Goal: Task Accomplishment & Management: Manage account settings

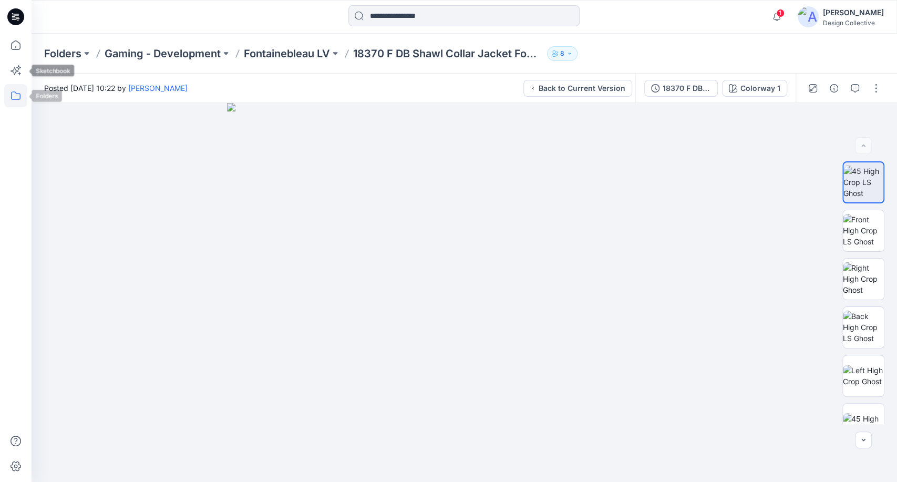
click at [11, 94] on icon at bounding box center [15, 95] width 23 height 23
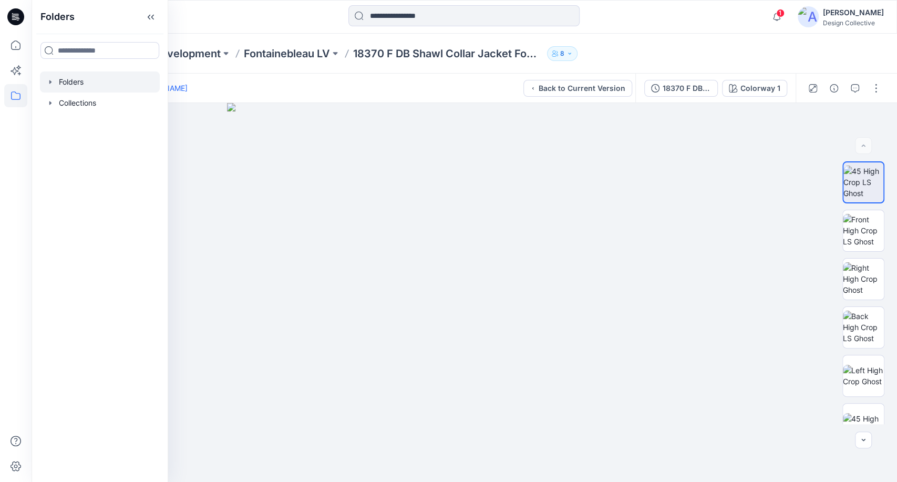
click at [50, 82] on icon "button" at bounding box center [50, 82] width 2 height 4
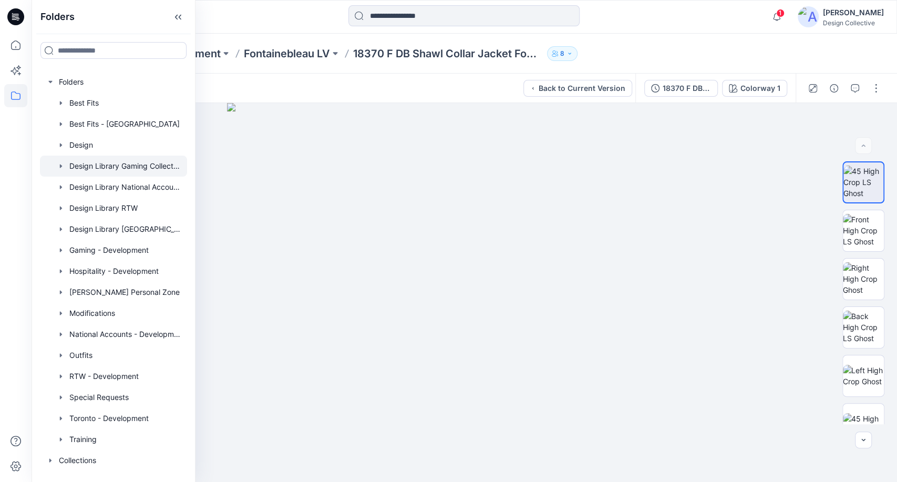
click at [98, 162] on div at bounding box center [113, 166] width 147 height 21
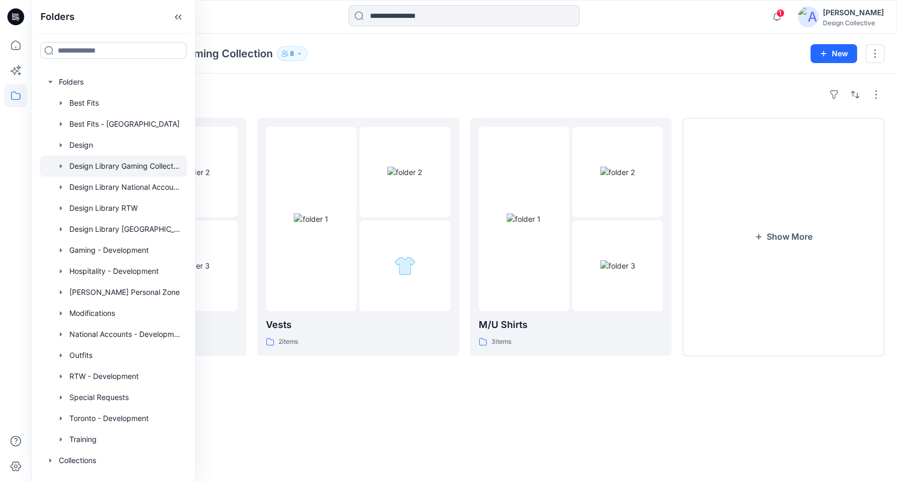
click at [641, 61] on div "Folders Design Library Gaming Collection 8 New" at bounding box center [465, 54] width 866 height 40
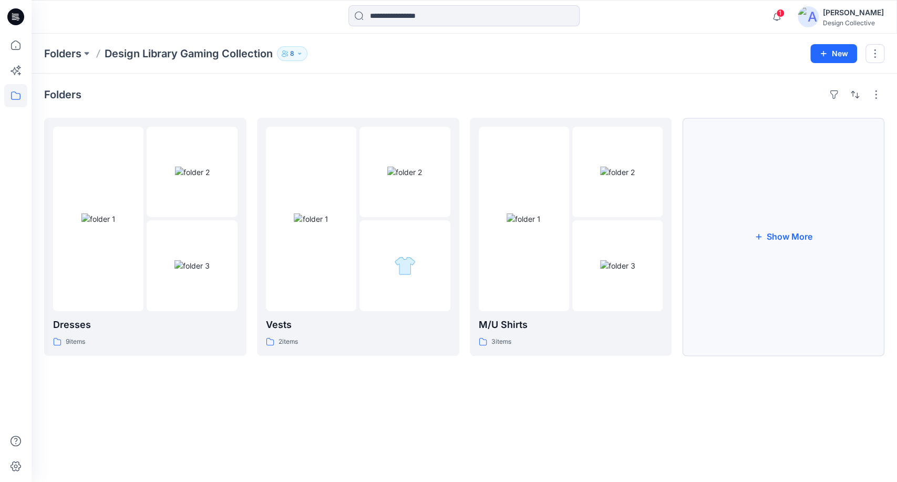
click at [763, 273] on button "Show More" at bounding box center [783, 237] width 202 height 238
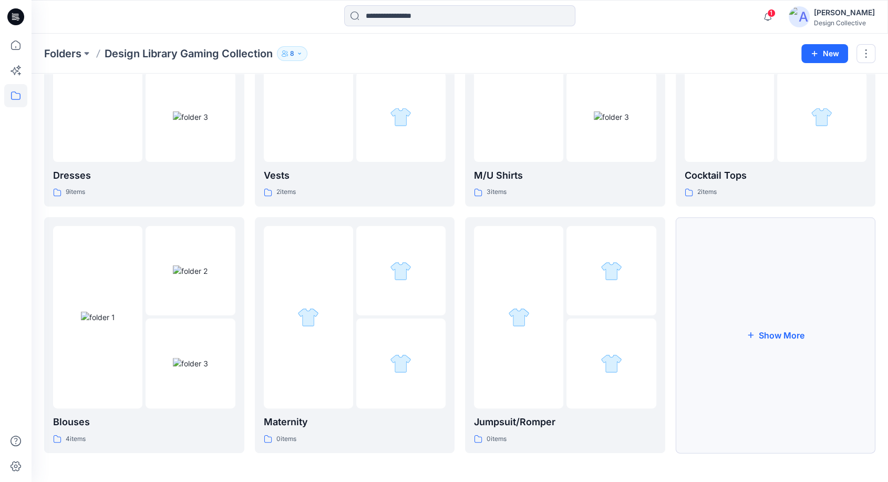
click at [776, 331] on button "Show More" at bounding box center [776, 335] width 200 height 236
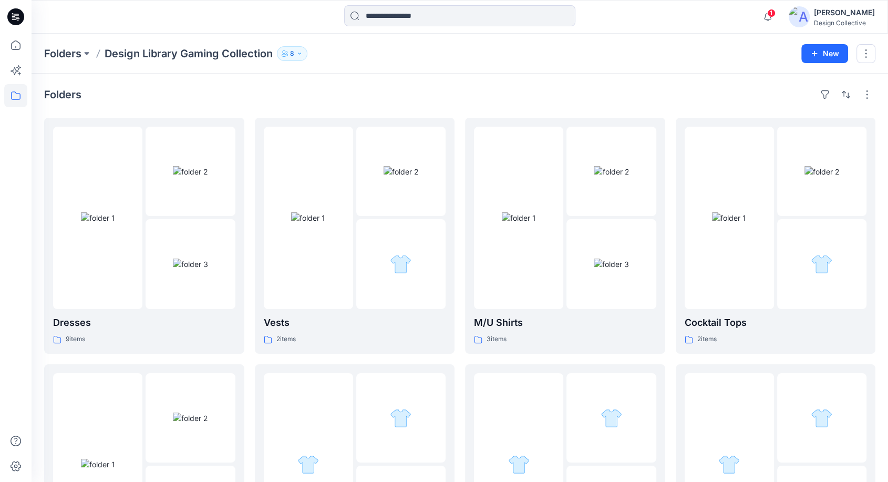
click at [640, 84] on div "Folders Dresses 9 items Blouses 4 items Skirts/Skorts 2 items Vests 2 items Mat…" at bounding box center [460, 475] width 857 height 803
click at [805, 15] on img at bounding box center [799, 16] width 21 height 21
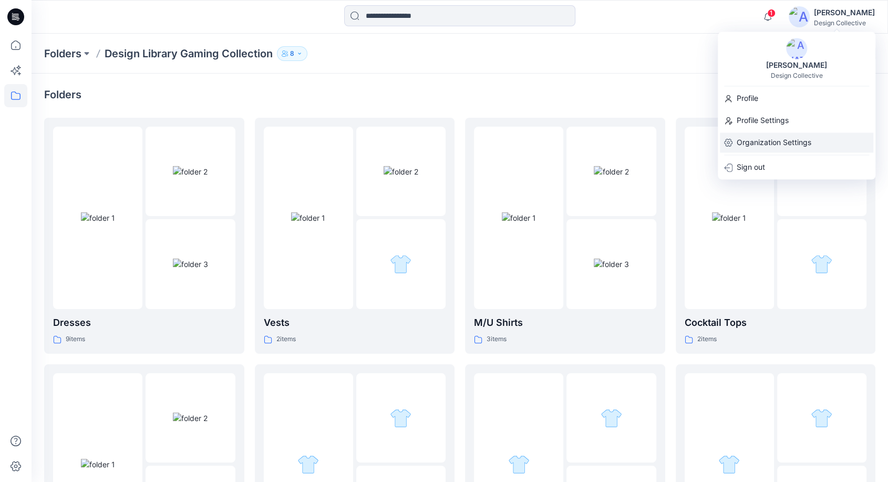
click at [790, 132] on p "Organization Settings" at bounding box center [774, 142] width 75 height 20
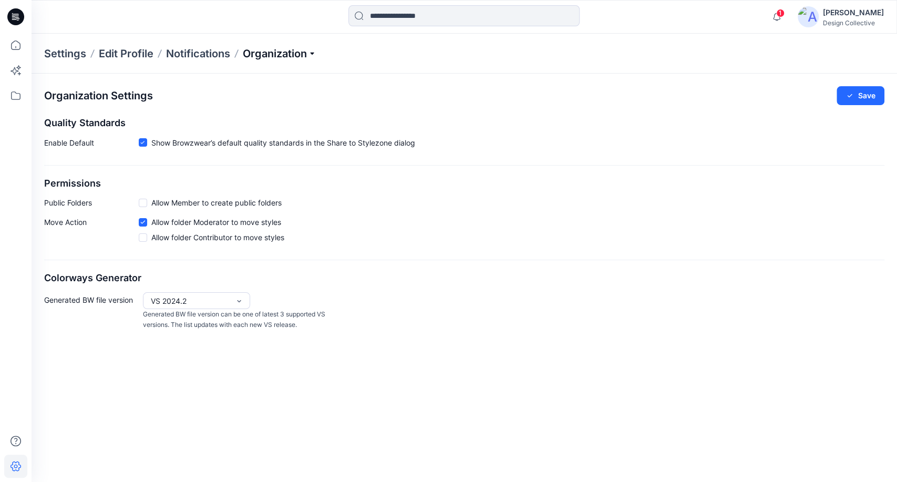
click at [258, 53] on p "Organization" at bounding box center [280, 53] width 74 height 15
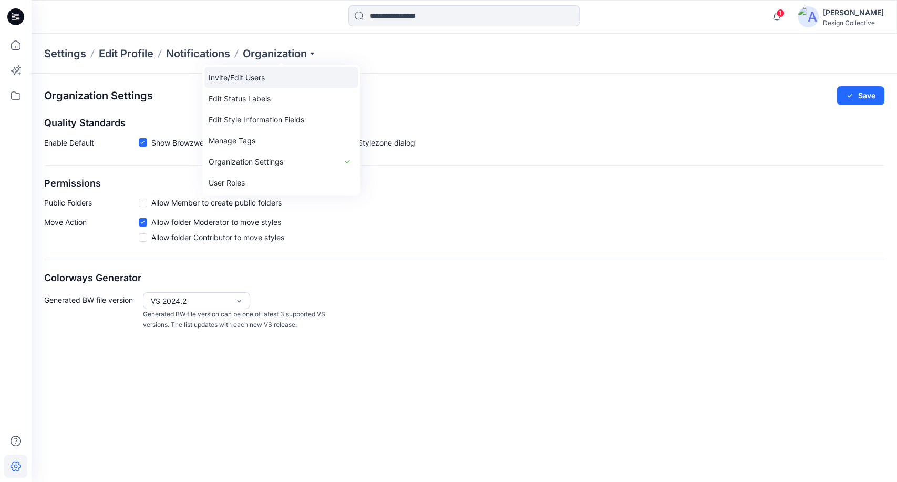
click at [259, 81] on link "Invite/Edit Users" at bounding box center [280, 77] width 153 height 21
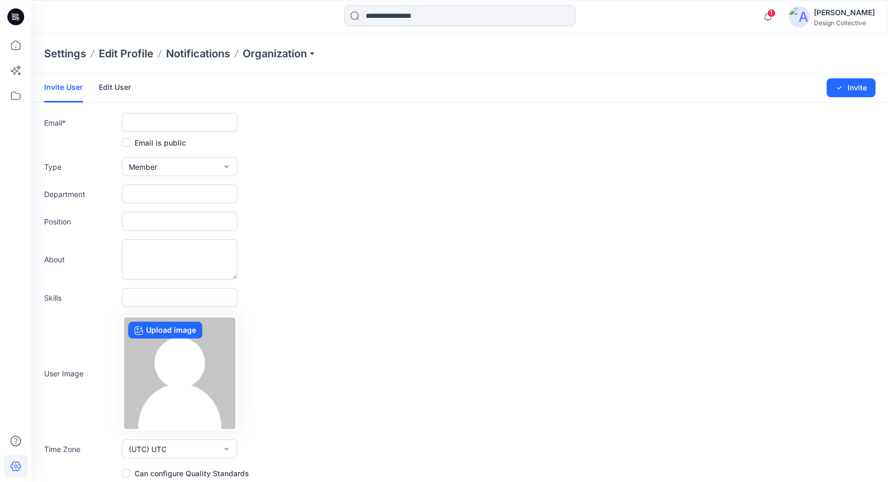
click at [111, 83] on link "Edit User" at bounding box center [115, 87] width 33 height 27
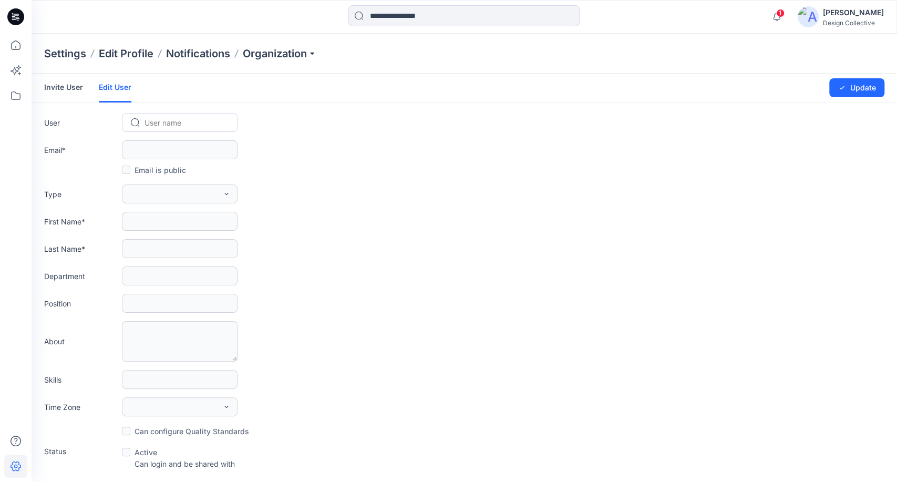
click at [68, 85] on link "Invite User" at bounding box center [63, 87] width 39 height 27
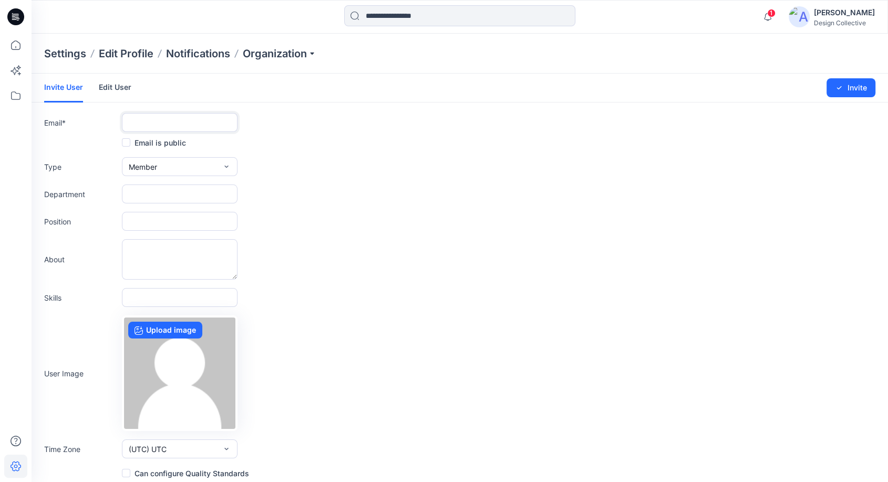
click at [171, 123] on input "text" at bounding box center [180, 122] width 116 height 19
click at [324, 111] on form "Invite User Edit User Changes Saved Invite Email * Email is public Type Member …" at bounding box center [460, 277] width 857 height 406
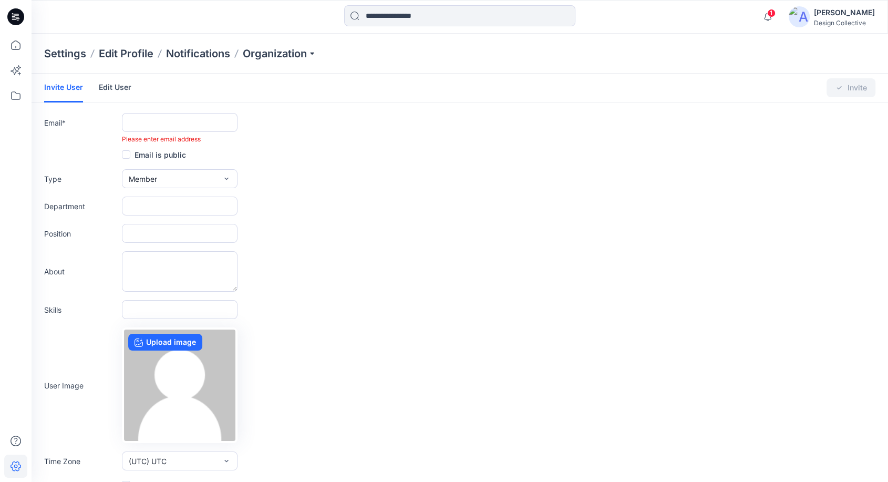
click at [105, 95] on link "Edit User" at bounding box center [115, 87] width 33 height 27
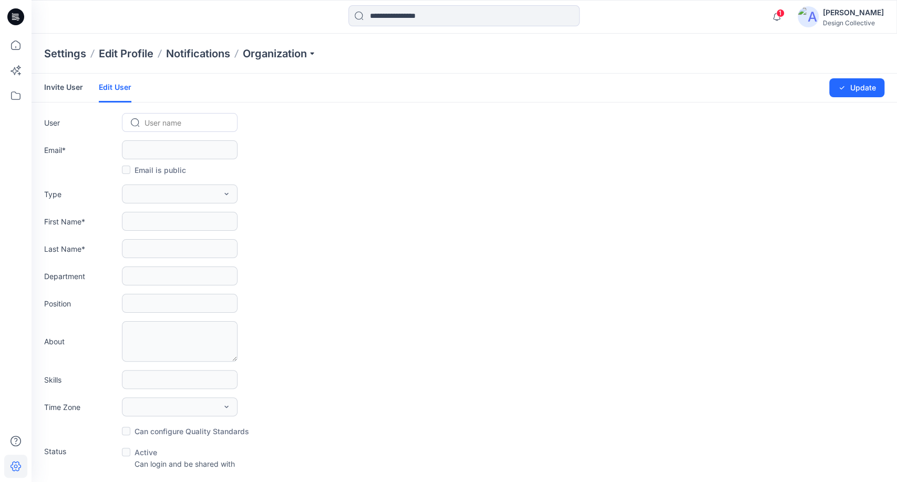
click at [155, 124] on div at bounding box center [186, 122] width 83 height 13
type input "****"
click at [199, 146] on span "[PERSON_NAME]" at bounding box center [175, 144] width 59 height 11
type input "**********"
type input "********"
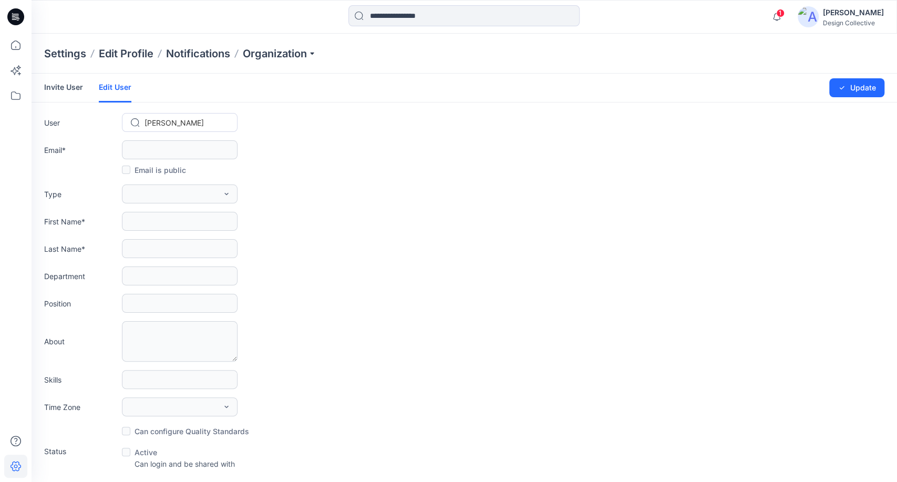
type input "**********"
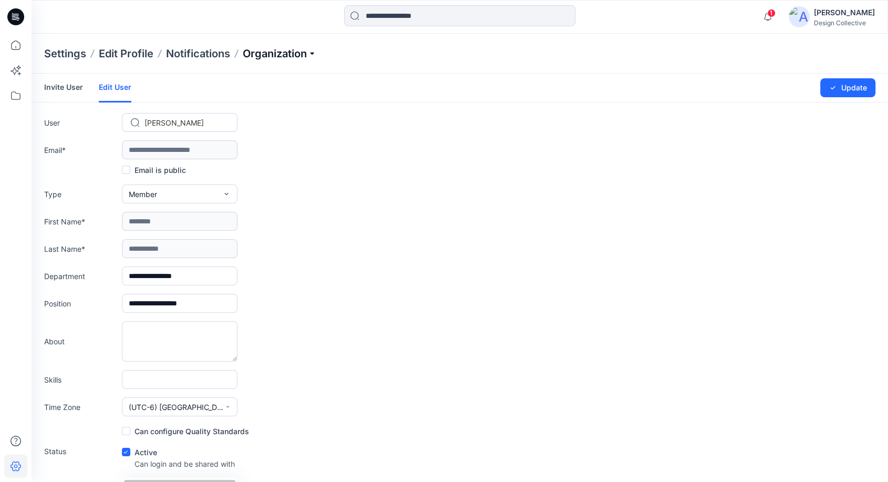
click at [287, 55] on p "Organization" at bounding box center [280, 53] width 74 height 15
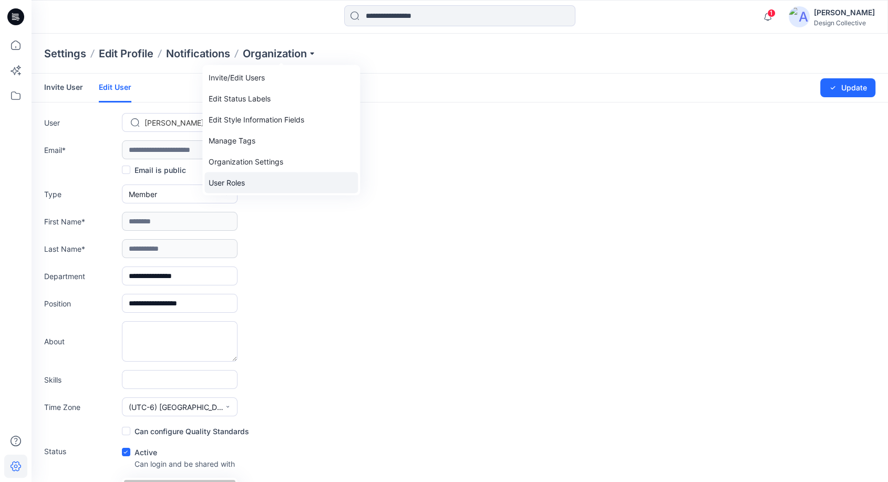
click at [245, 179] on link "User Roles" at bounding box center [280, 182] width 153 height 21
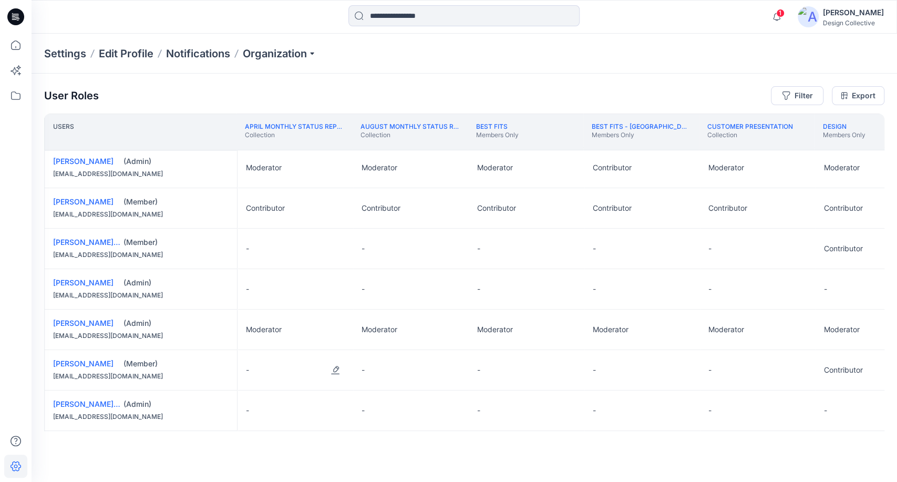
scroll to position [168, 0]
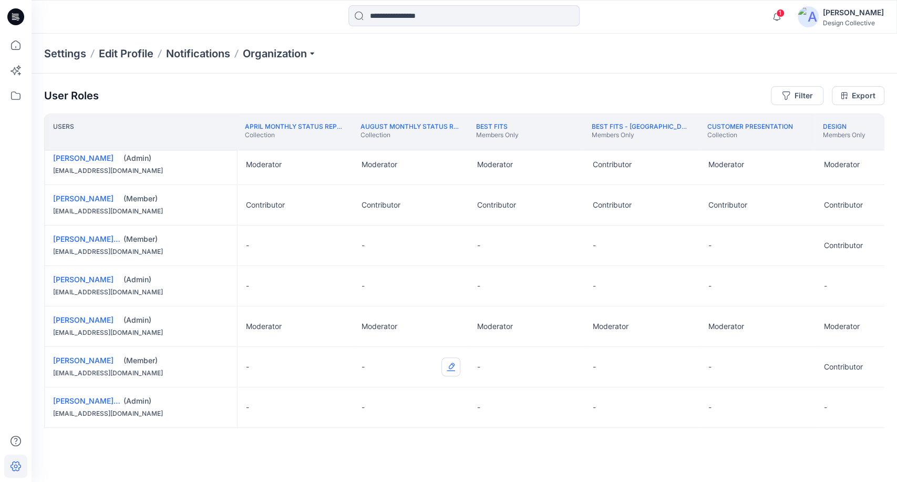
click at [454, 369] on button "Edit Role" at bounding box center [451, 366] width 19 height 19
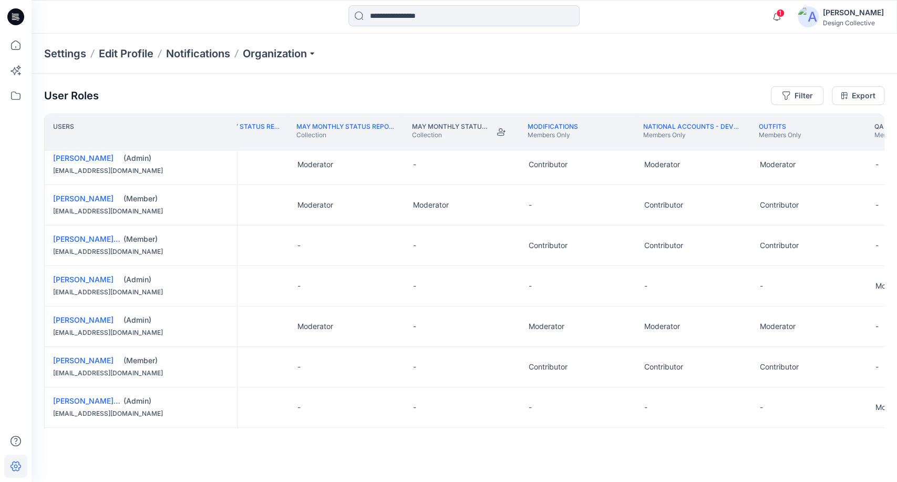
scroll to position [168, 2313]
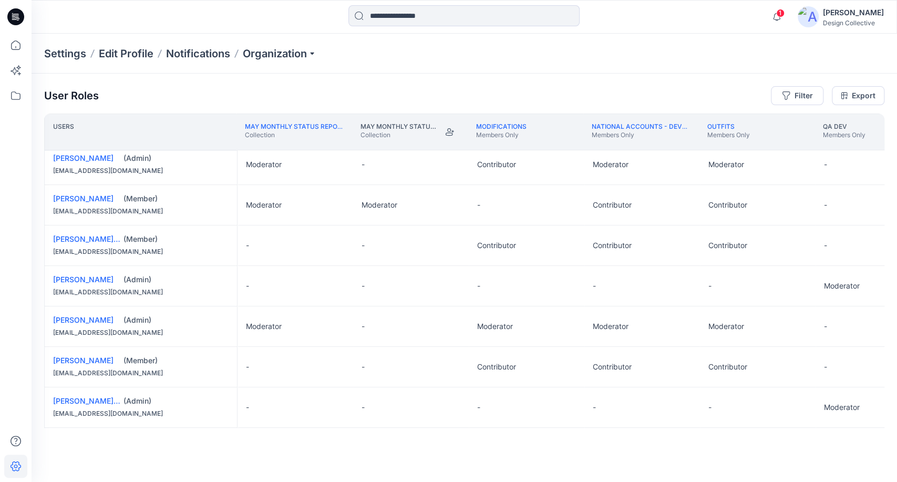
click at [646, 65] on div "Settings Edit Profile Notifications Organization" at bounding box center [465, 54] width 866 height 40
click at [587, 97] on div "User Roles Filter Export" at bounding box center [464, 95] width 841 height 19
click at [17, 47] on icon at bounding box center [15, 45] width 23 height 23
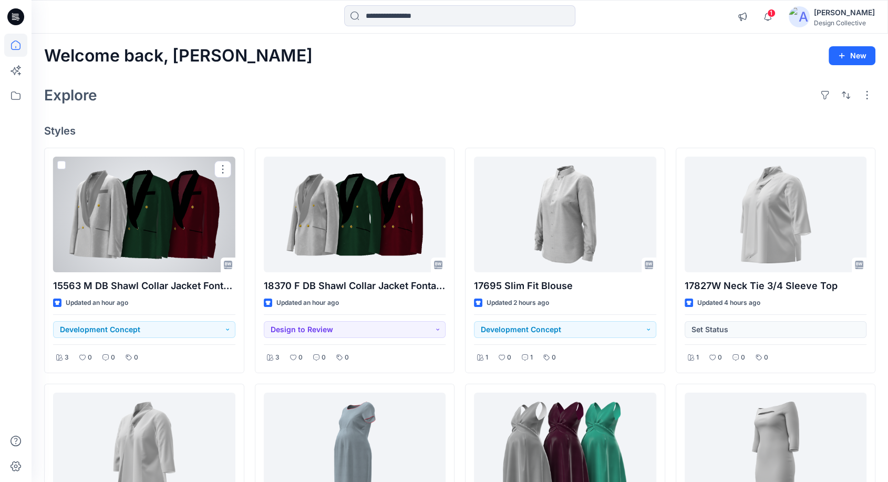
click at [146, 216] on div at bounding box center [144, 215] width 182 height 116
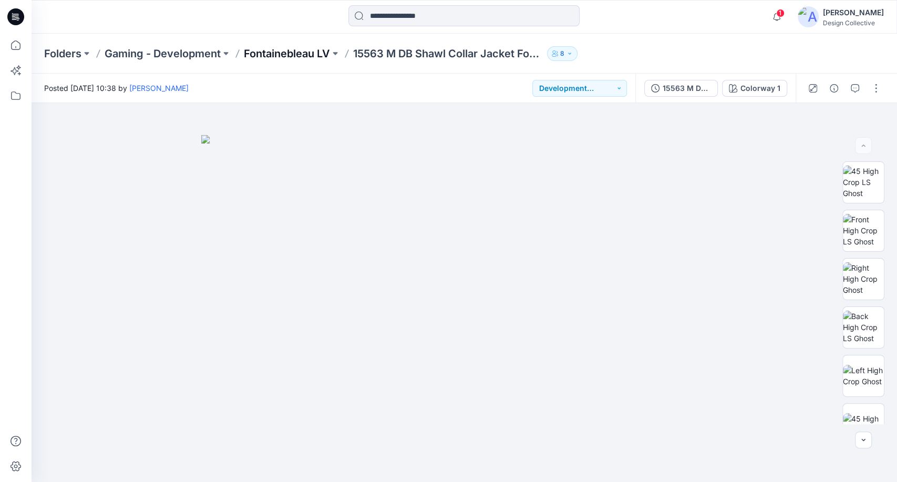
click at [288, 52] on p "Fontainebleau LV" at bounding box center [287, 53] width 86 height 15
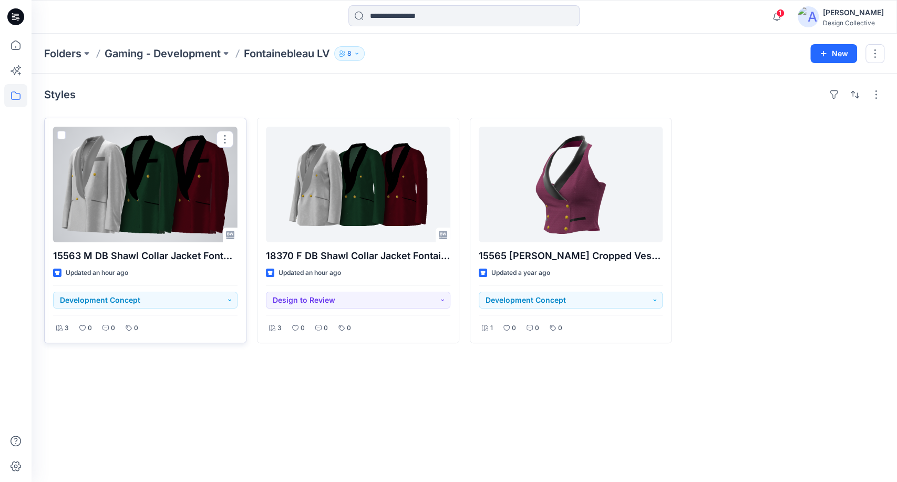
click at [60, 135] on span at bounding box center [61, 135] width 8 height 8
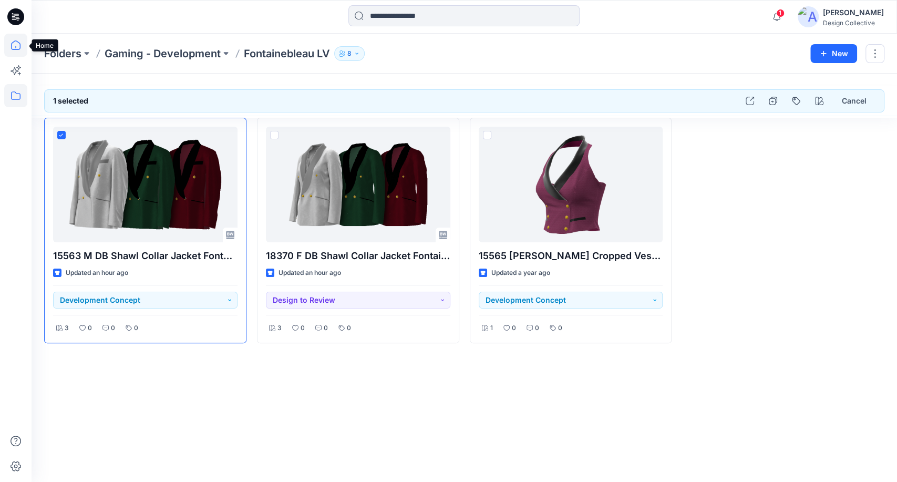
click at [24, 45] on icon at bounding box center [15, 45] width 23 height 23
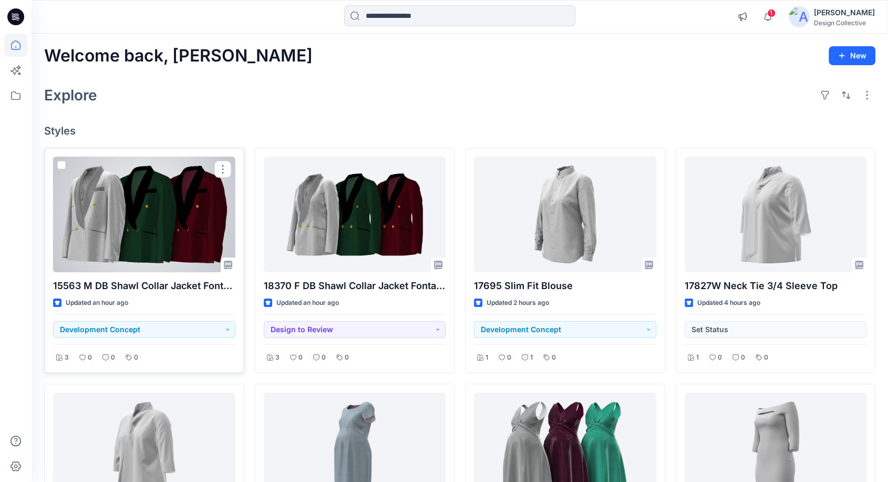
click at [169, 211] on div at bounding box center [144, 215] width 182 height 116
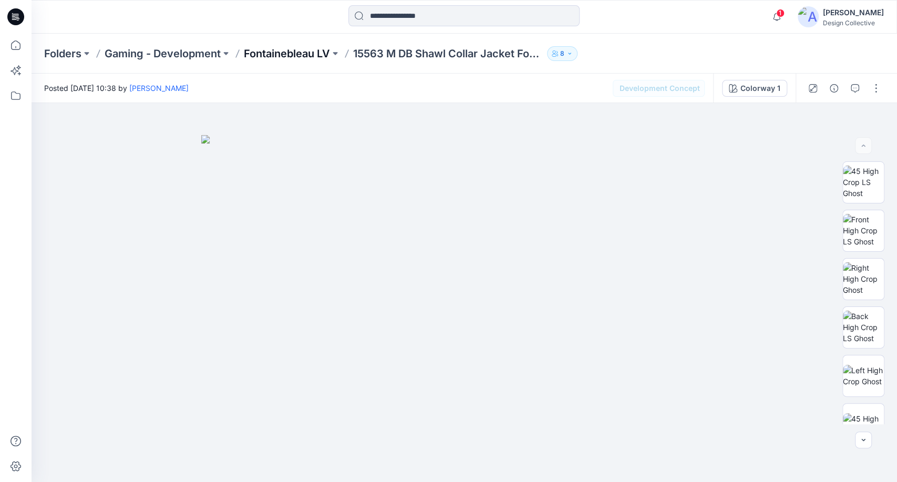
click at [273, 53] on p "Fontainebleau LV" at bounding box center [287, 53] width 86 height 15
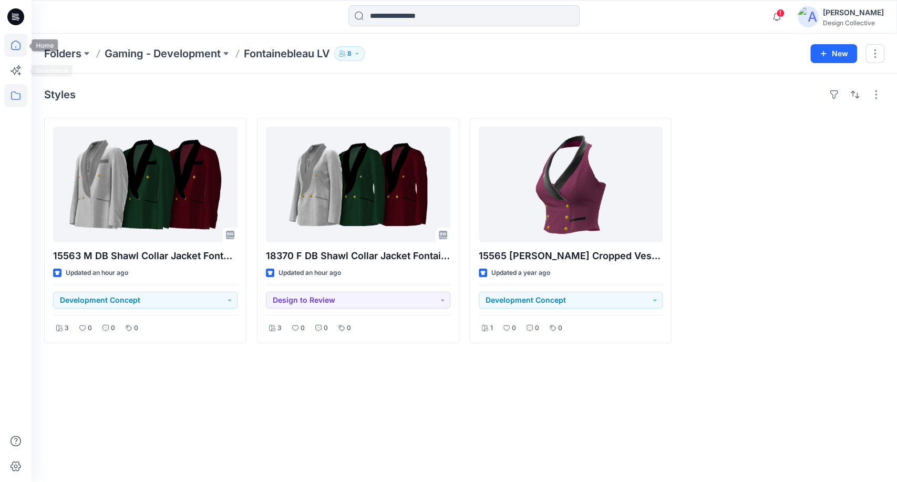
click at [17, 44] on icon at bounding box center [15, 45] width 23 height 23
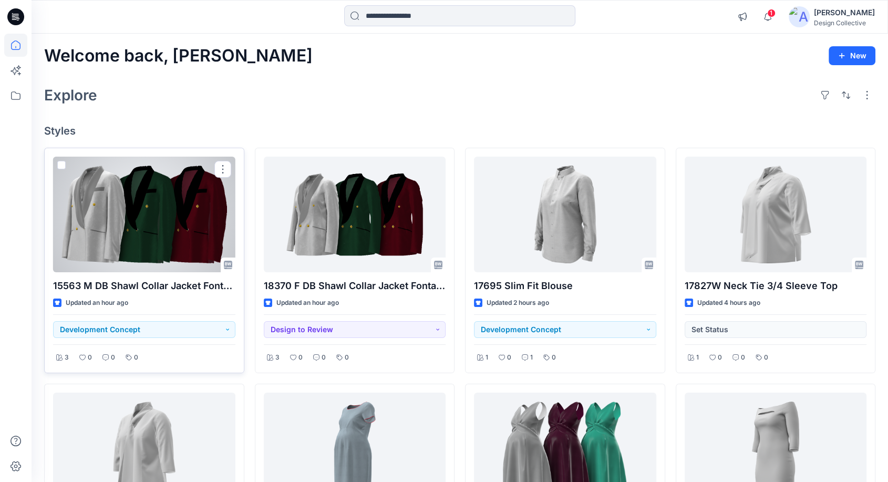
click at [103, 224] on div at bounding box center [144, 215] width 182 height 116
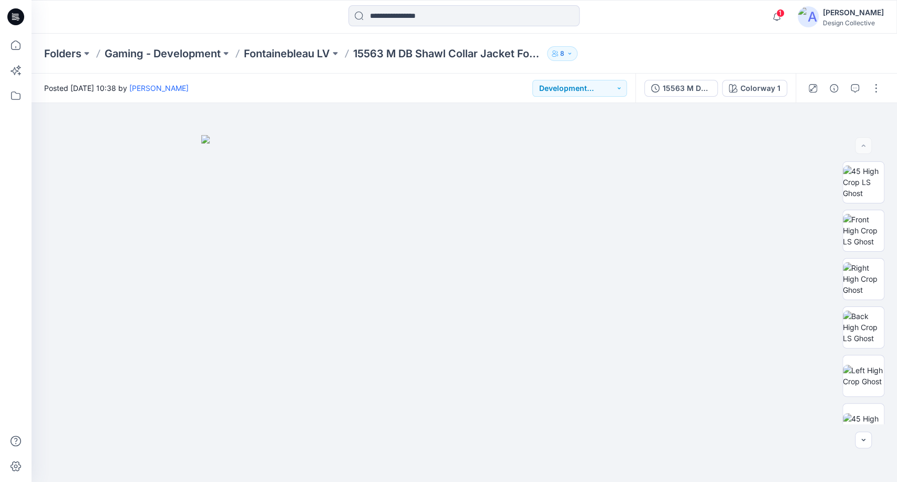
click at [296, 42] on div "Folders Gaming - Development [GEOGRAPHIC_DATA] LV 15563 M DB Shawl Collar Jacke…" at bounding box center [465, 54] width 866 height 40
click at [293, 54] on p "Fontainebleau LV" at bounding box center [287, 53] width 86 height 15
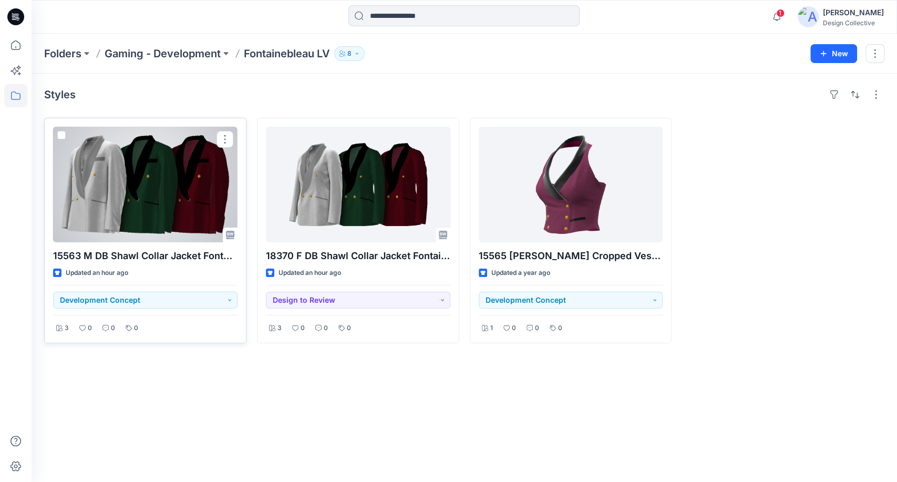
click at [64, 136] on span at bounding box center [61, 135] width 8 height 8
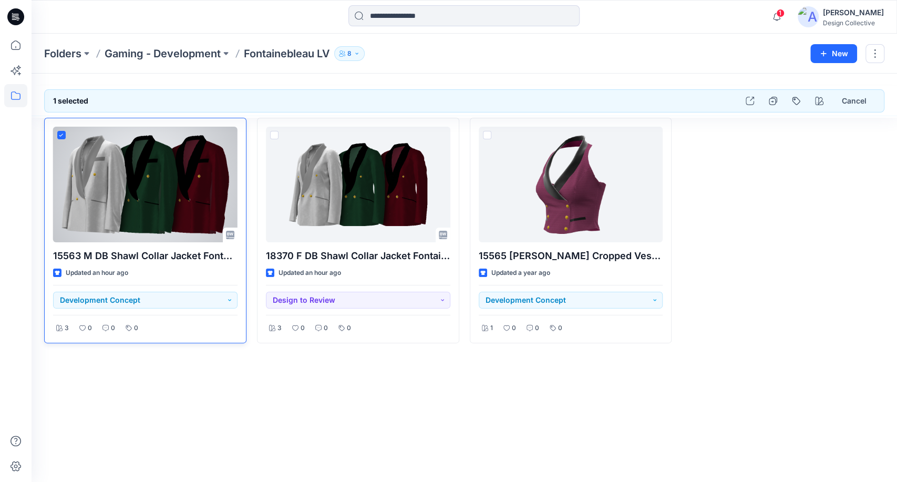
click at [61, 134] on icon at bounding box center [61, 136] width 5 height 4
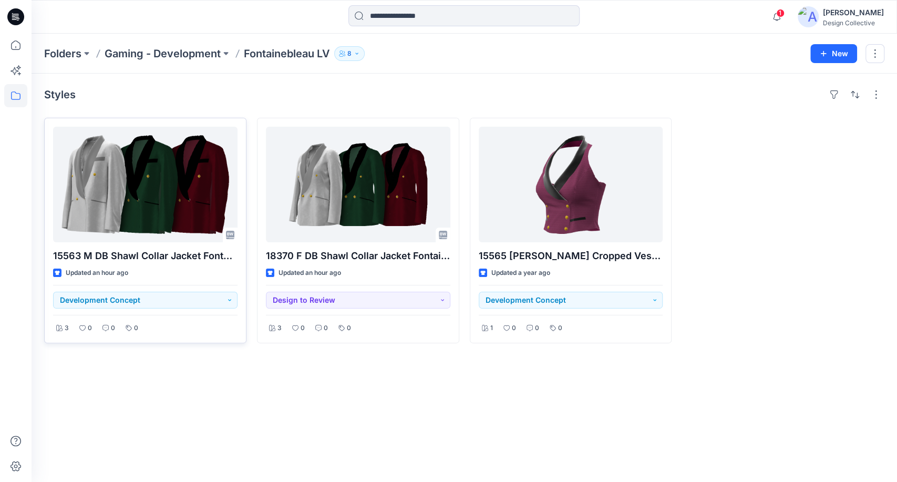
click at [466, 392] on div "Styles 15563 M DB Shawl Collar Jacket Fontainbleau LV Updated an hour ago Devel…" at bounding box center [465, 278] width 866 height 408
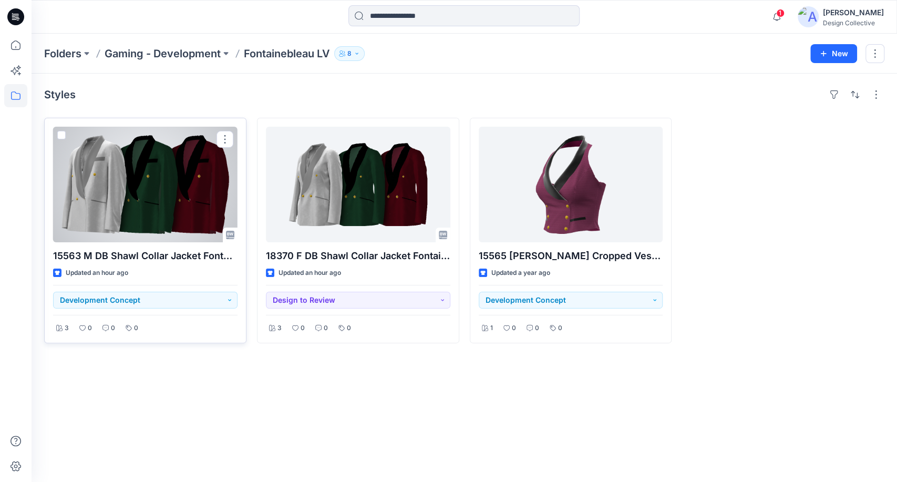
click at [59, 136] on span at bounding box center [61, 135] width 8 height 8
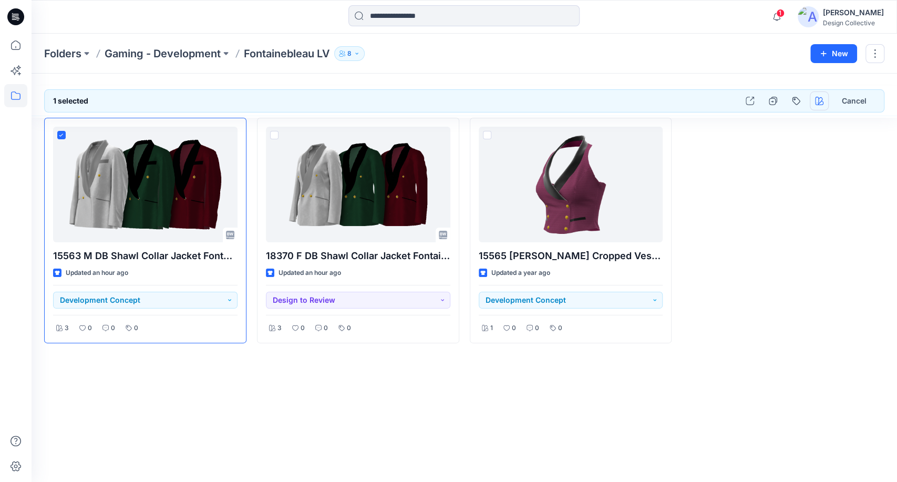
click at [815, 101] on button "button" at bounding box center [819, 100] width 19 height 19
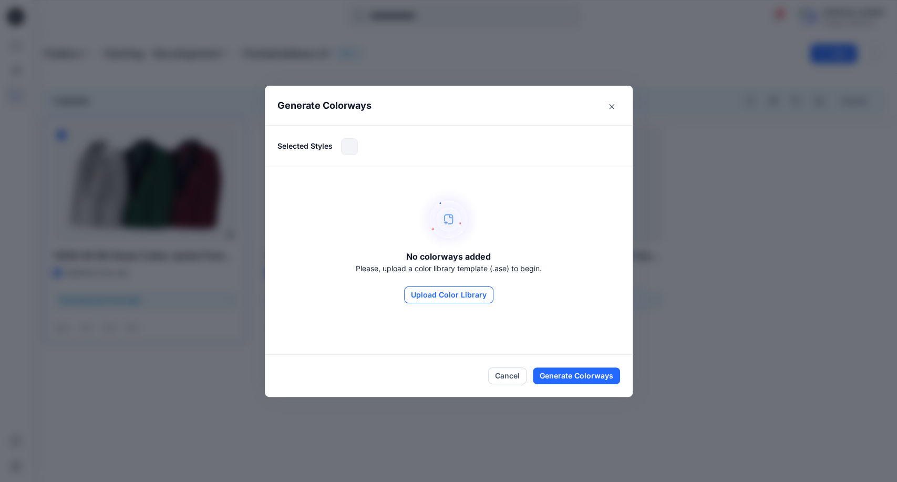
click at [427, 301] on button "Upload Color Library" at bounding box center [448, 294] width 89 height 17
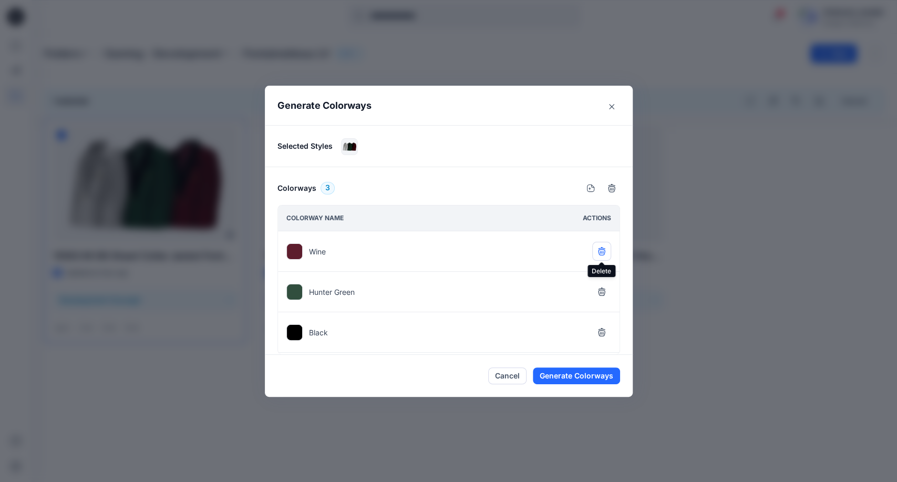
click at [600, 247] on icon "button" at bounding box center [602, 251] width 8 height 8
click at [607, 293] on button "button" at bounding box center [601, 291] width 19 height 19
click at [566, 375] on button "Generate Colorways" at bounding box center [576, 375] width 87 height 17
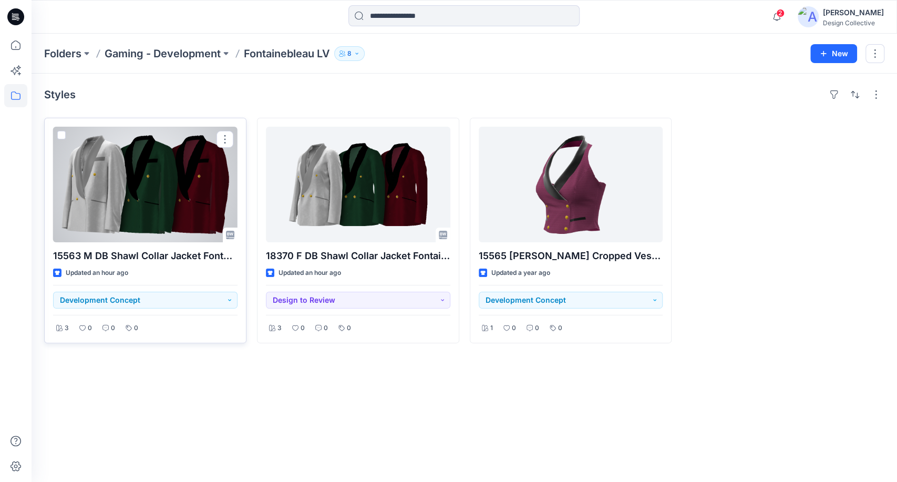
click at [159, 185] on div at bounding box center [145, 185] width 185 height 116
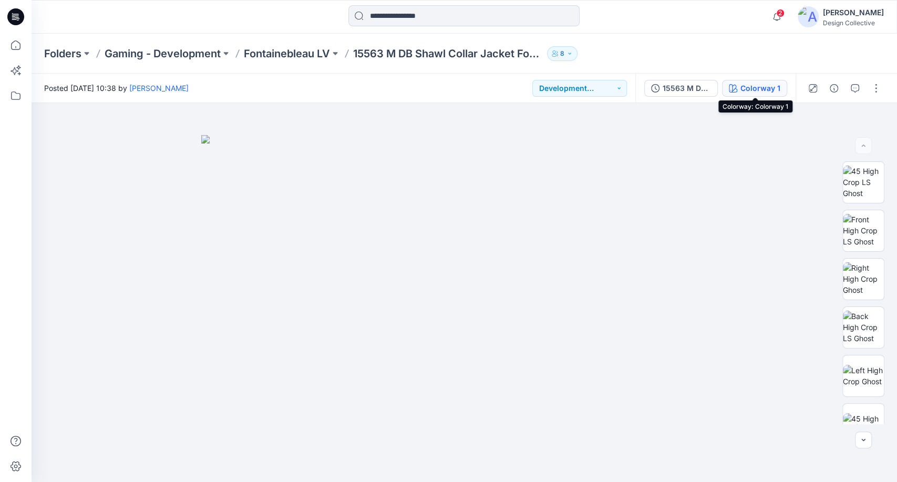
click at [761, 89] on div "Colorway 1" at bounding box center [761, 89] width 40 height 12
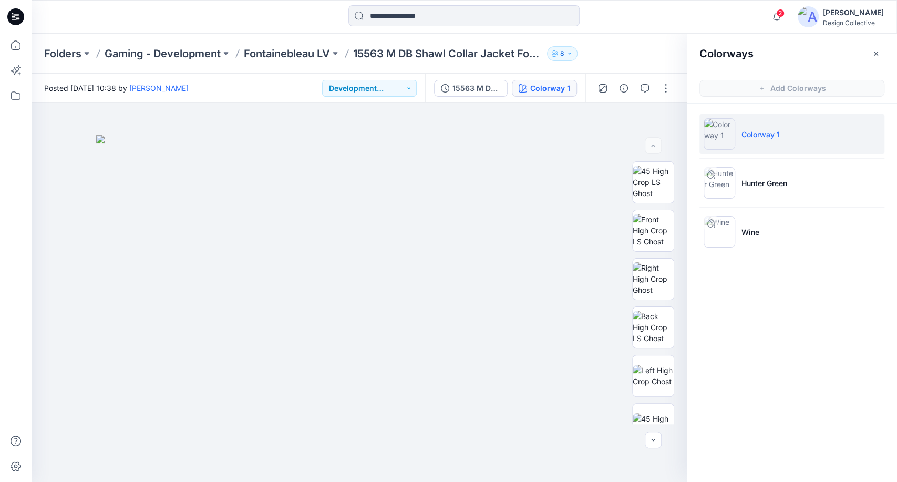
click at [796, 85] on div "Colorways Add Colorways Colorway 1 Hunter Green Wine" at bounding box center [792, 258] width 210 height 448
click at [788, 89] on div "Colorways Add Colorways Colorway 1 Hunter Green Wine" at bounding box center [792, 258] width 210 height 448
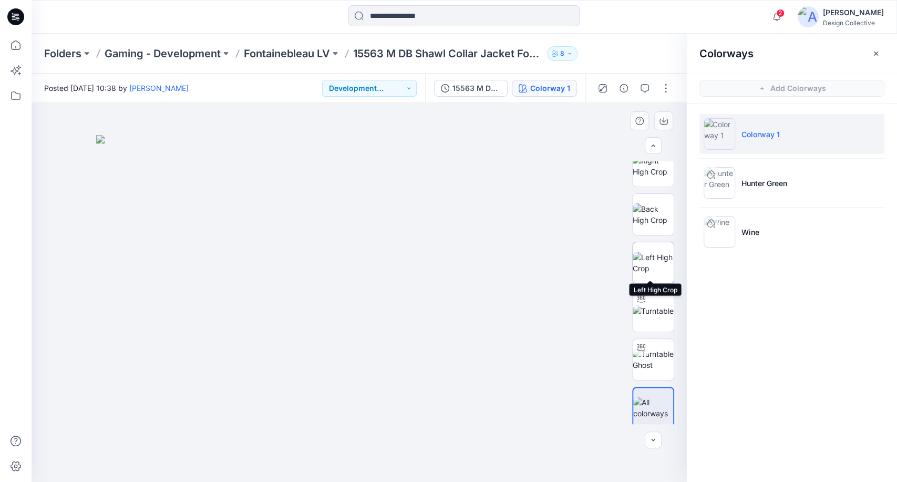
scroll to position [359, 0]
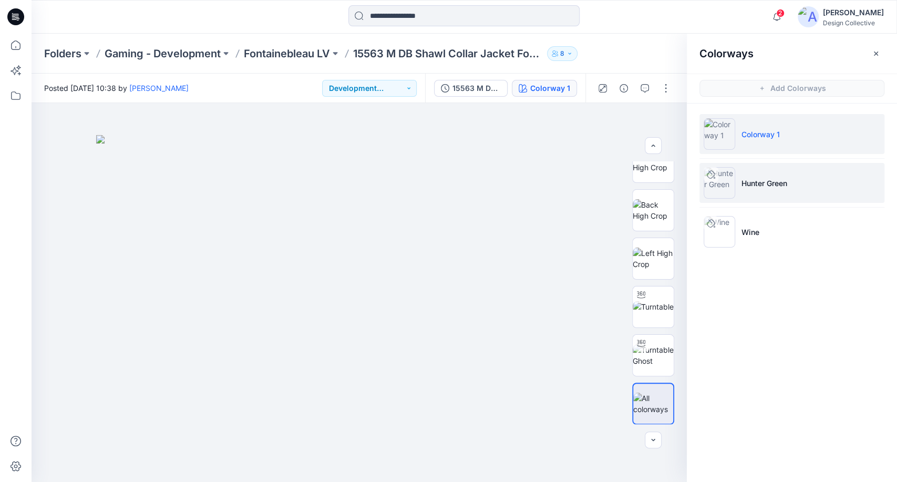
click at [824, 180] on li "Hunter Green" at bounding box center [792, 183] width 185 height 40
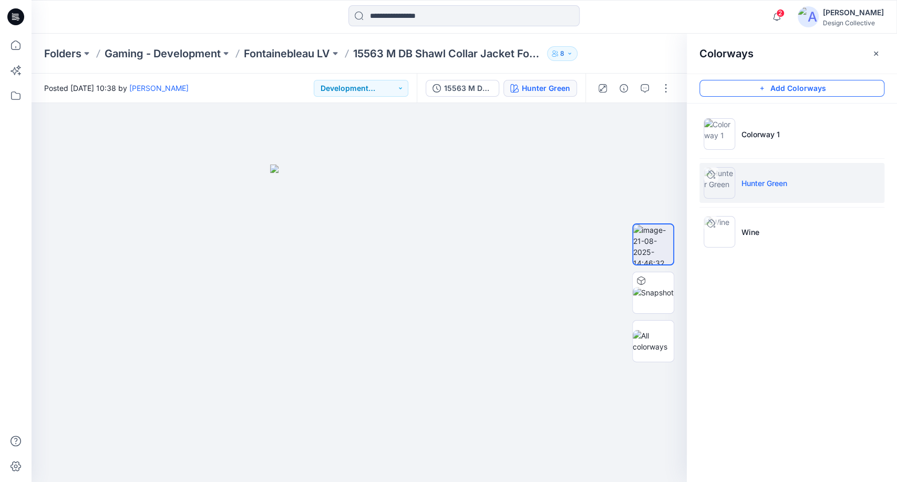
click at [783, 90] on button "Add Colorways" at bounding box center [792, 88] width 185 height 17
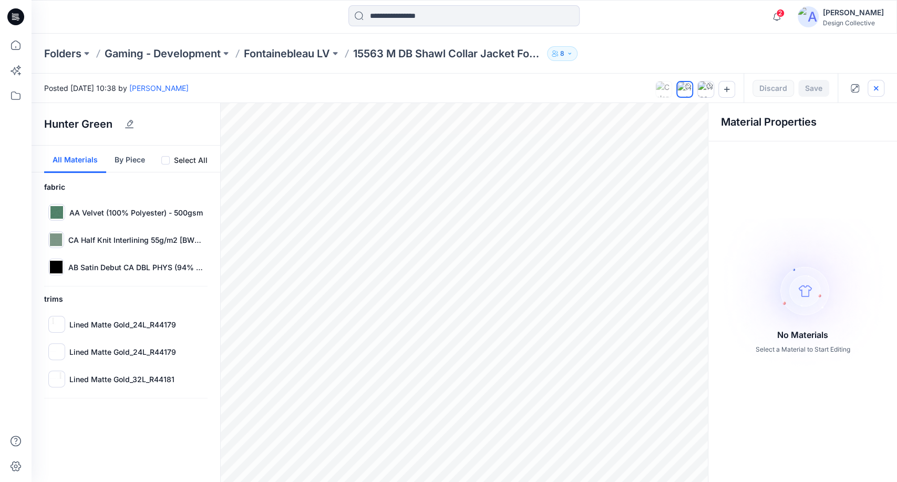
click at [873, 89] on icon "button" at bounding box center [876, 88] width 8 height 8
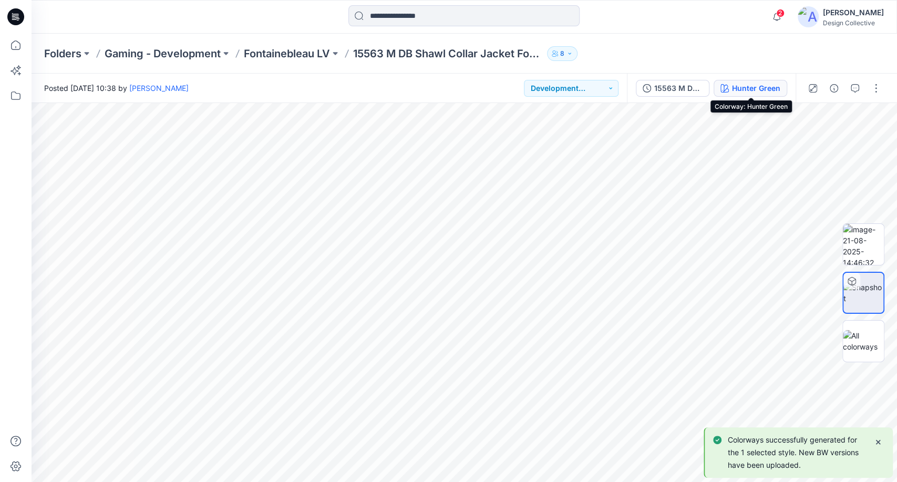
click at [755, 88] on div "Hunter Green" at bounding box center [756, 89] width 48 height 12
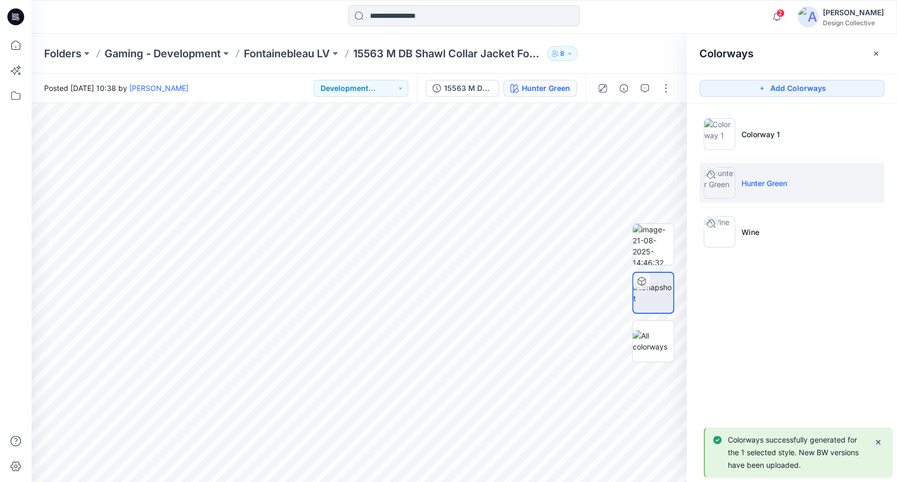
click at [774, 180] on p "Hunter Green" at bounding box center [765, 183] width 46 height 11
click at [710, 186] on img at bounding box center [720, 183] width 32 height 32
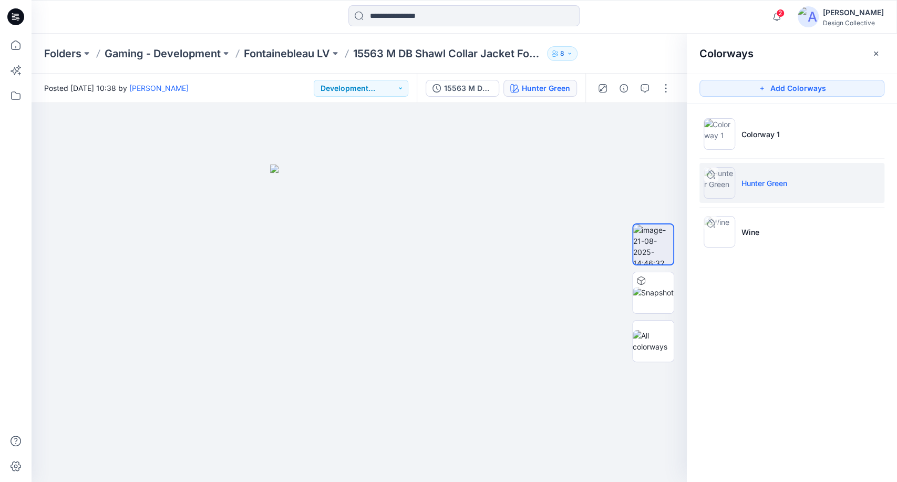
click at [715, 178] on div at bounding box center [711, 174] width 15 height 15
click at [787, 185] on p "Hunter Green" at bounding box center [765, 183] width 46 height 11
click at [557, 89] on div "Hunter Green" at bounding box center [546, 89] width 48 height 12
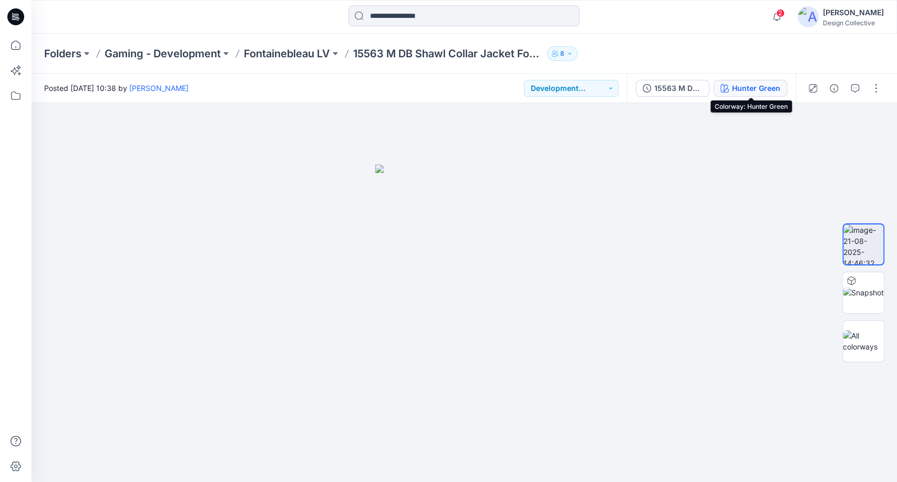
click at [737, 88] on div "Hunter Green" at bounding box center [756, 89] width 48 height 12
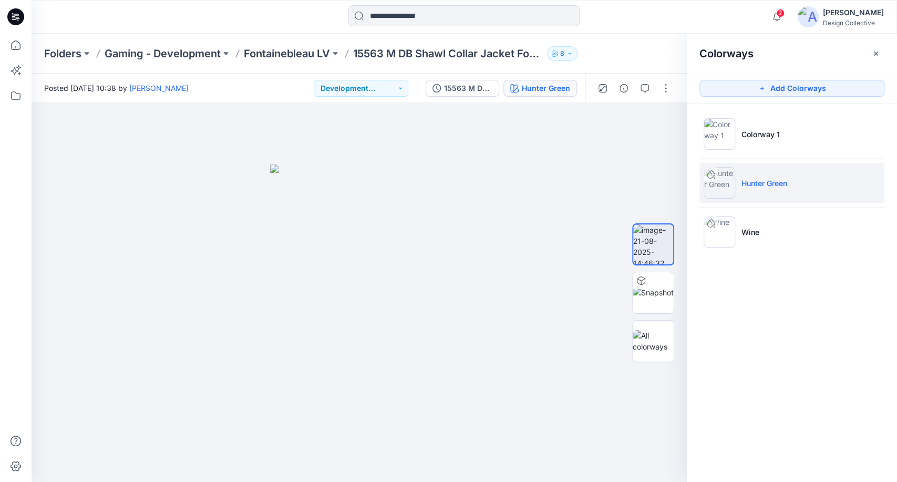
click at [779, 179] on p "Hunter Green" at bounding box center [765, 183] width 46 height 11
click at [713, 168] on div at bounding box center [711, 174] width 15 height 15
click at [646, 289] on img at bounding box center [653, 292] width 41 height 11
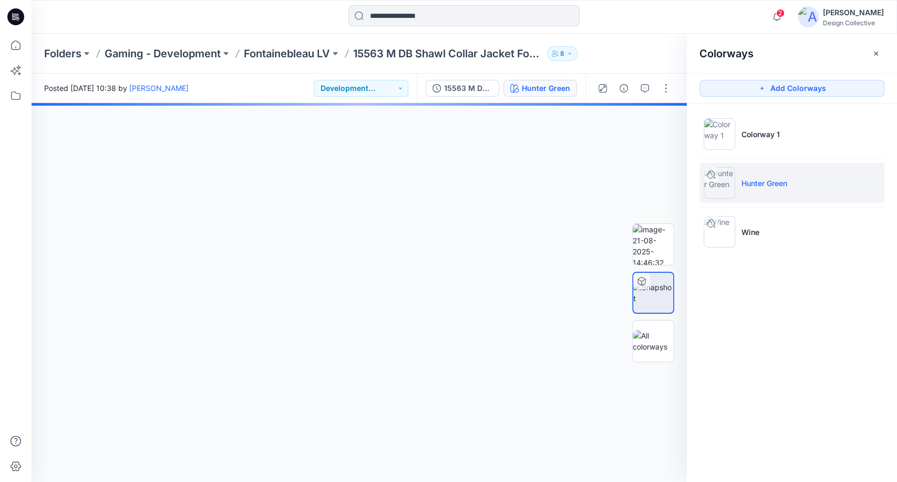
click at [736, 182] on li "Hunter Green" at bounding box center [792, 183] width 185 height 40
click at [798, 83] on button "Add Colorways" at bounding box center [792, 88] width 185 height 17
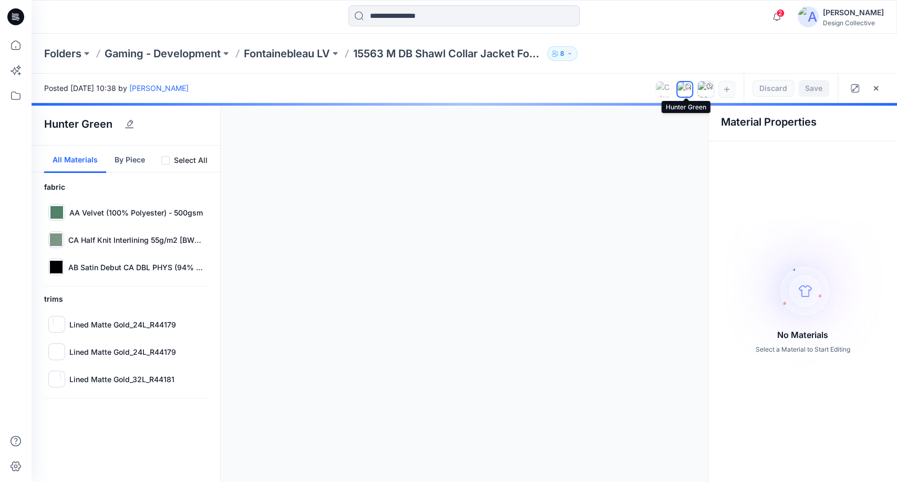
click at [680, 93] on img at bounding box center [685, 89] width 15 height 15
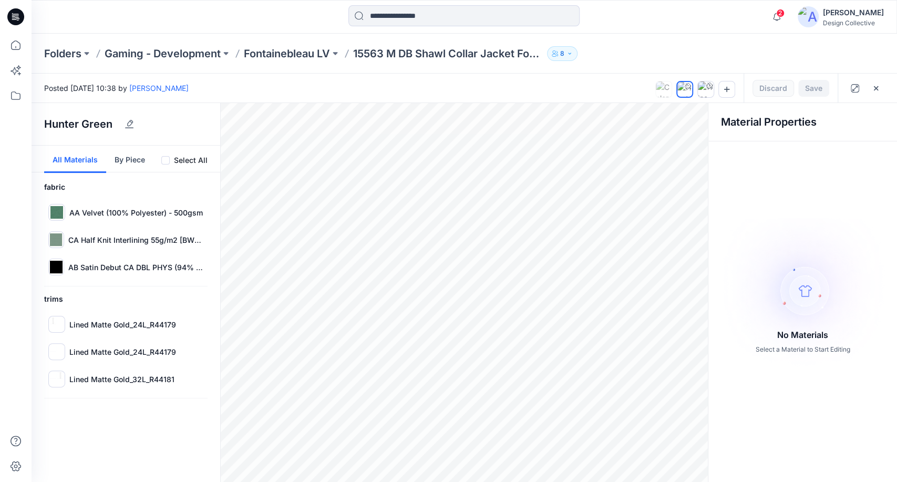
click at [127, 154] on button "By Piece" at bounding box center [129, 159] width 47 height 27
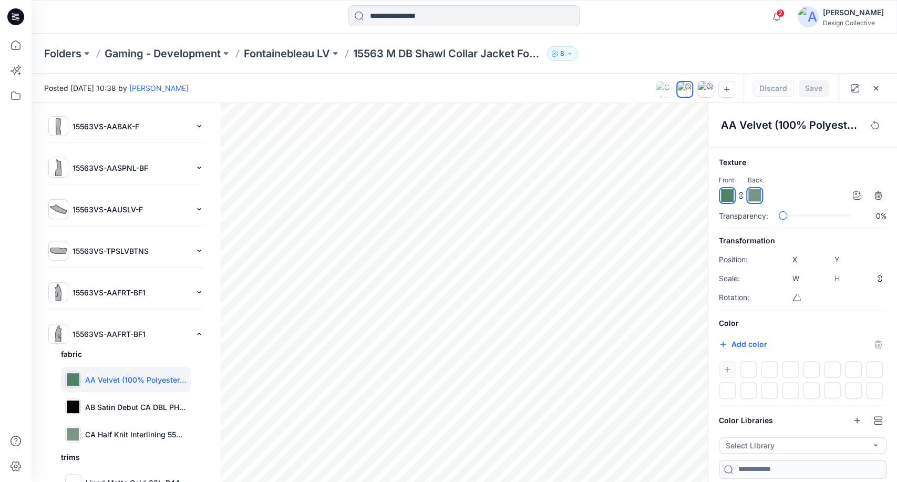
scroll to position [263, 0]
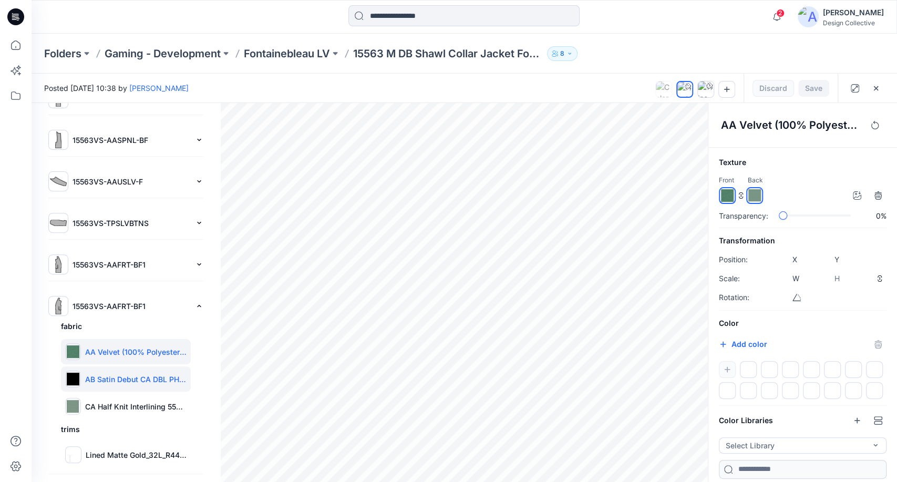
click at [136, 375] on p "AB Satin Debut CA DBL PHYS (94% Polyester, 6% Spandex) - 216gsm" at bounding box center [135, 379] width 101 height 11
type input "****"
click at [729, 345] on div at bounding box center [727, 344] width 17 height 17
click at [803, 356] on div "Color #0d2517 *******" at bounding box center [803, 358] width 168 height 82
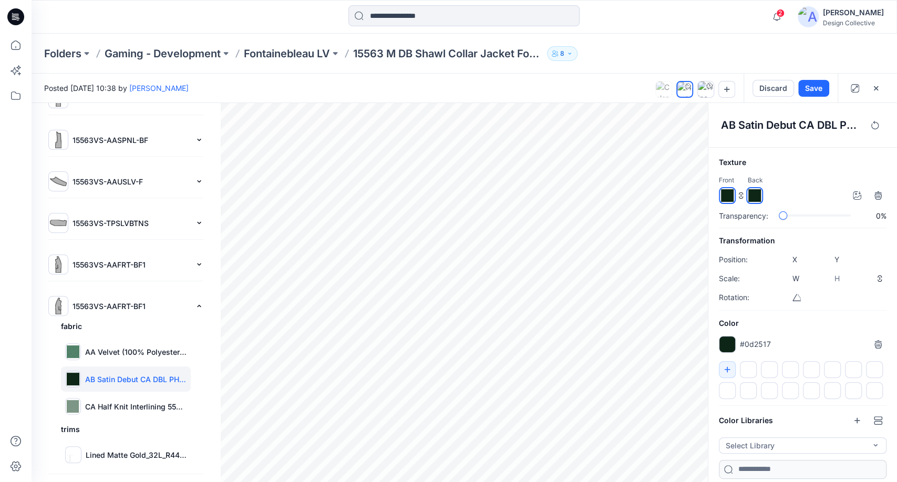
click at [75, 375] on img at bounding box center [73, 379] width 13 height 13
click at [725, 197] on img at bounding box center [727, 195] width 13 height 13
click at [728, 342] on div at bounding box center [727, 344] width 17 height 17
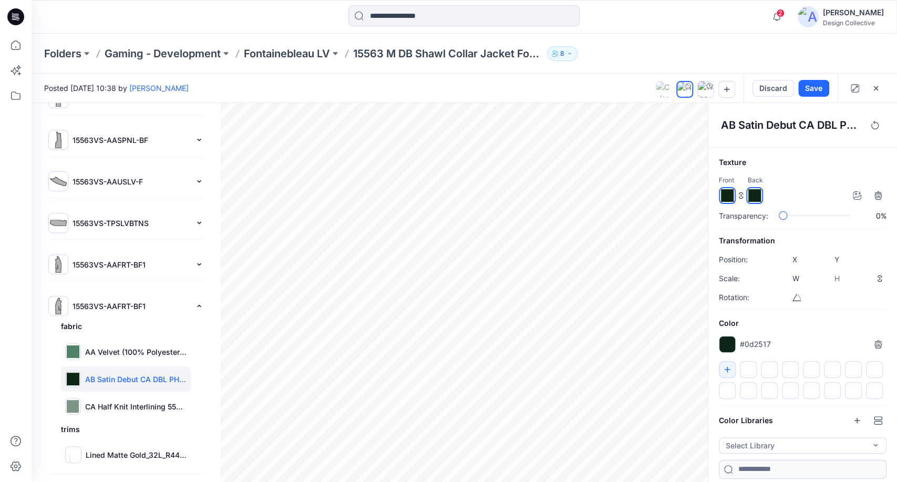
drag, startPoint x: 726, startPoint y: 343, endPoint x: 725, endPoint y: 275, distance: 67.8
click at [728, 192] on div "Texture Front Back Transparency: 0% Transformation Position: X **** Y **** Scal…" at bounding box center [803, 317] width 189 height 323
click at [730, 340] on div at bounding box center [727, 344] width 17 height 17
click at [727, 361] on button "button" at bounding box center [727, 369] width 17 height 17
click at [745, 368] on div at bounding box center [748, 369] width 17 height 17
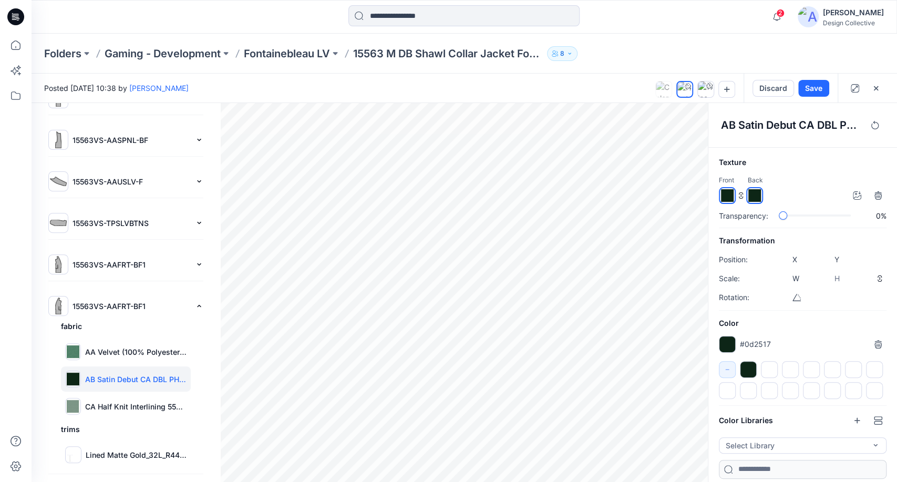
click at [727, 189] on img at bounding box center [727, 195] width 13 height 13
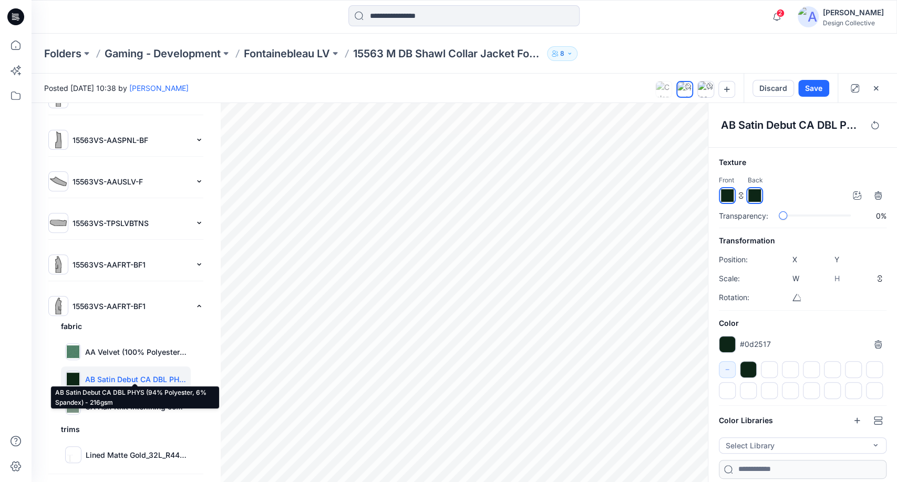
click at [101, 380] on p "AB Satin Debut CA DBL PHYS (94% Polyester, 6% Spandex) - 216gsm" at bounding box center [135, 379] width 101 height 11
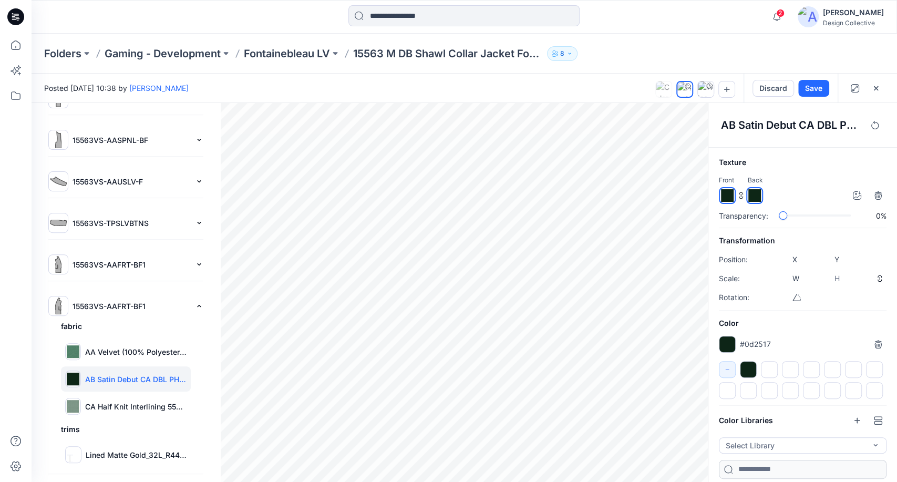
click at [731, 196] on img at bounding box center [727, 195] width 13 height 13
click at [879, 214] on div "Transparency: 100%" at bounding box center [803, 215] width 168 height 11
click at [765, 217] on div "Transparency: 0%" at bounding box center [803, 215] width 168 height 11
click at [725, 196] on img at bounding box center [727, 195] width 13 height 13
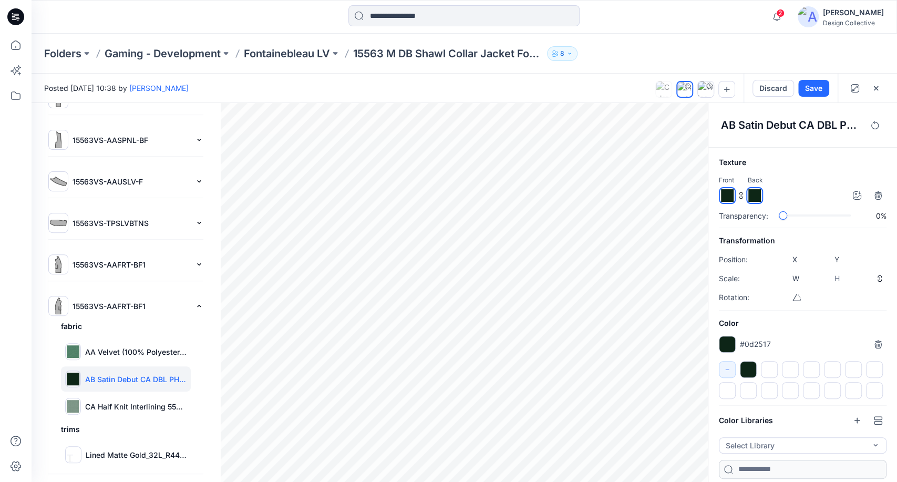
click at [727, 341] on div at bounding box center [727, 344] width 17 height 17
click at [872, 126] on icon "button" at bounding box center [875, 125] width 8 height 8
type input "*******"
click at [810, 180] on div "Front Back" at bounding box center [803, 189] width 168 height 29
click at [813, 420] on div "Color Libraries" at bounding box center [803, 420] width 168 height 17
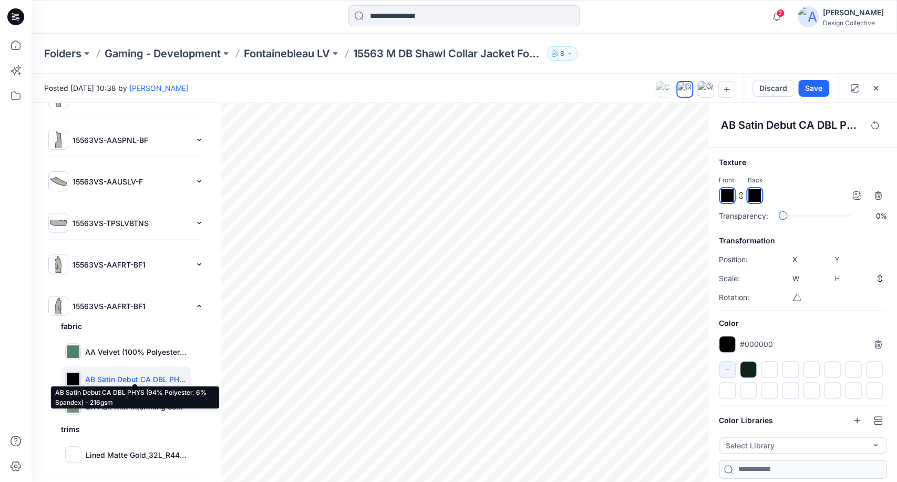
click at [175, 378] on p "AB Satin Debut CA DBL PHYS (94% Polyester, 6% Spandex) - 216gsm" at bounding box center [135, 379] width 101 height 11
click at [105, 375] on p "AB Satin Debut CA DBL PHYS (94% Polyester, 6% Spandex) - 216gsm" at bounding box center [135, 379] width 101 height 11
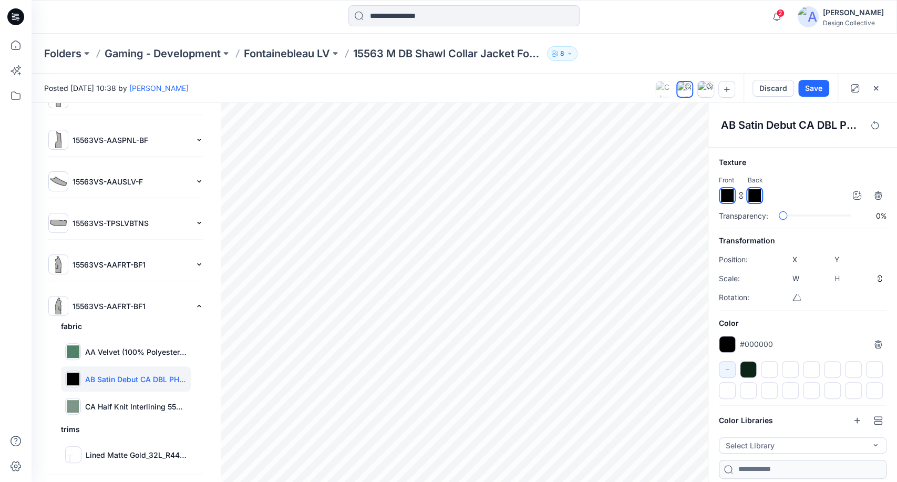
drag, startPoint x: 72, startPoint y: 375, endPoint x: 93, endPoint y: 381, distance: 22.0
click at [93, 381] on p "AB Satin Debut CA DBL PHYS (94% Polyester, 6% Spandex) - 216gsm" at bounding box center [135, 379] width 101 height 11
click at [878, 197] on icon "button" at bounding box center [878, 194] width 7 height 7
click at [877, 198] on icon "button" at bounding box center [878, 195] width 8 height 8
click at [878, 88] on icon "button" at bounding box center [876, 88] width 8 height 8
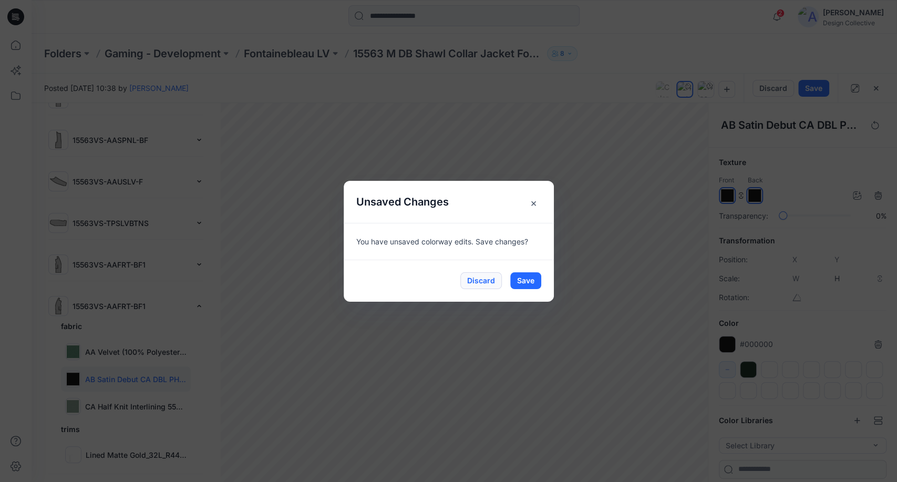
click at [474, 280] on button "Discard" at bounding box center [481, 280] width 42 height 17
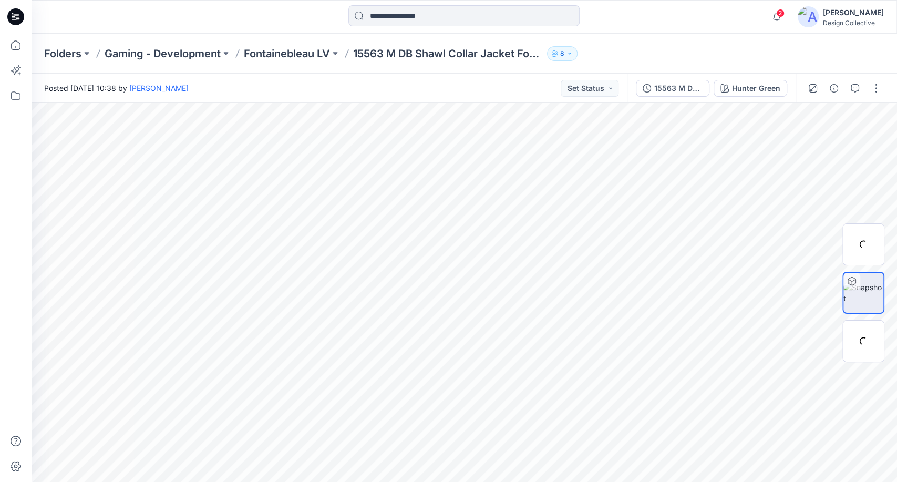
scroll to position [0, 0]
click at [865, 243] on img at bounding box center [863, 244] width 41 height 41
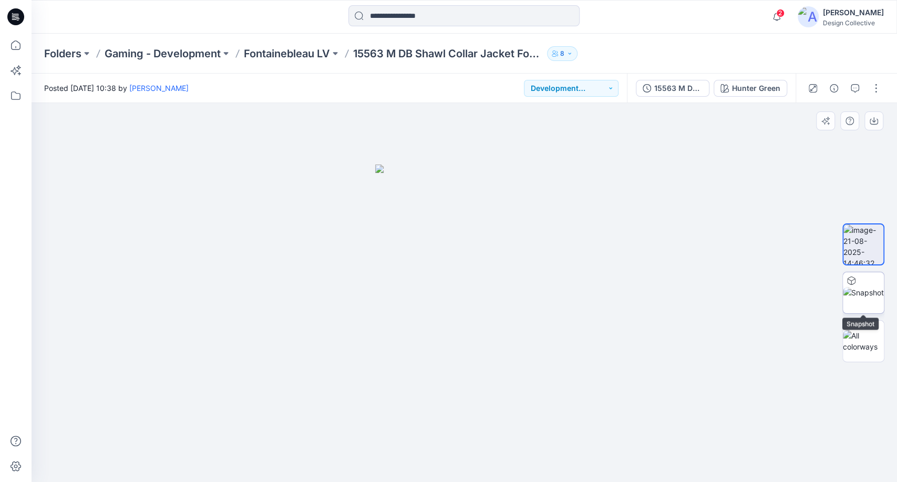
click at [865, 292] on img at bounding box center [863, 292] width 41 height 11
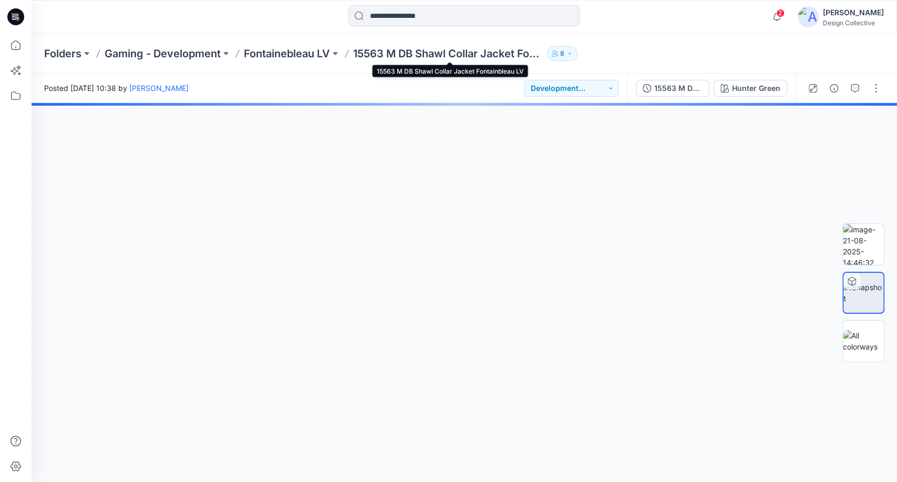
click at [431, 55] on p "15563 M DB Shawl Collar Jacket Fontainbleau LV" at bounding box center [448, 53] width 190 height 15
click at [780, 17] on icon "button" at bounding box center [777, 16] width 20 height 21
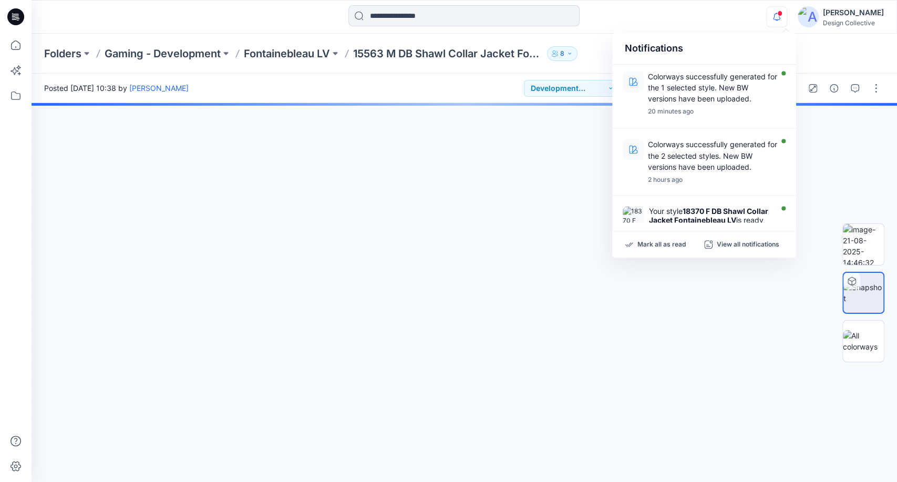
click at [833, 60] on div "Folders Gaming - Development [GEOGRAPHIC_DATA] LV 15563 M DB Shawl Collar Jacke…" at bounding box center [465, 54] width 866 height 40
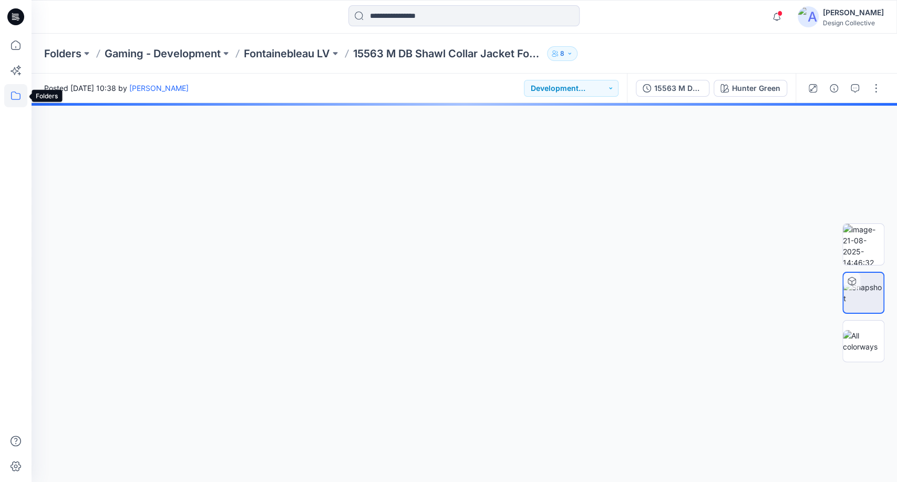
click at [18, 95] on icon at bounding box center [15, 95] width 23 height 23
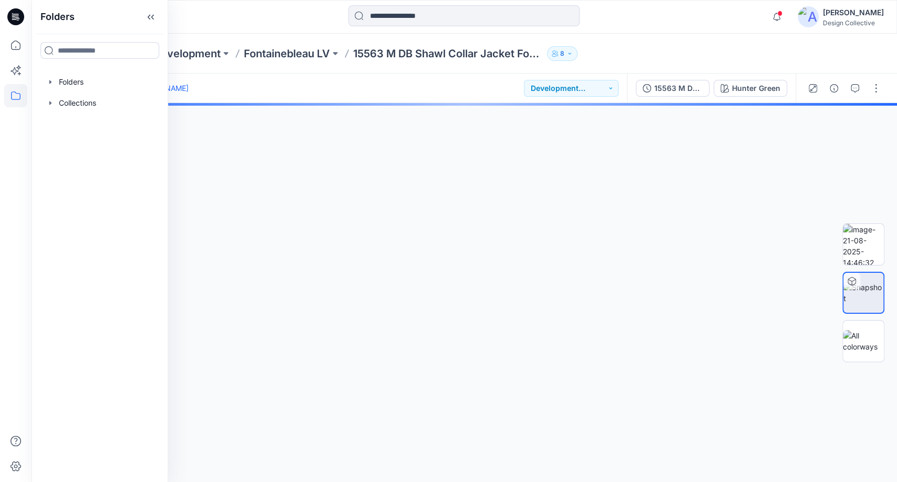
click at [664, 35] on div "Folders Gaming - Development [GEOGRAPHIC_DATA] LV 15563 M DB Shawl Collar Jacke…" at bounding box center [465, 54] width 866 height 40
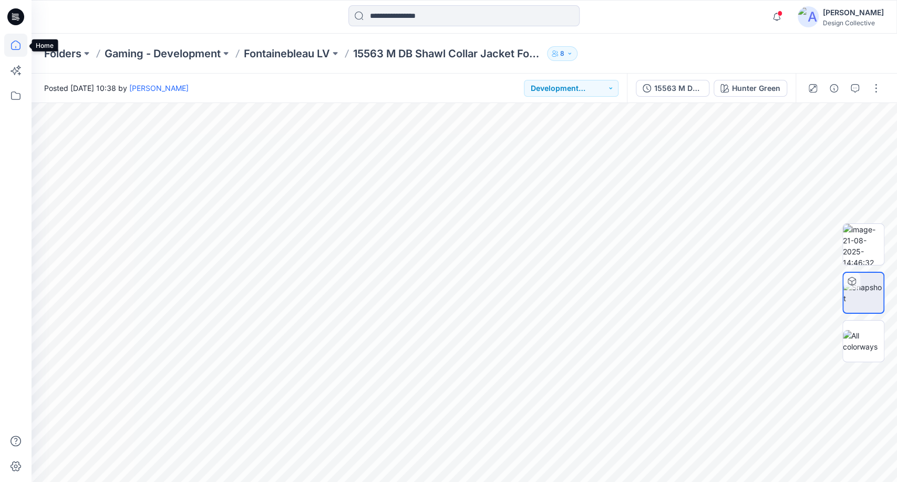
click at [8, 50] on icon at bounding box center [15, 45] width 23 height 23
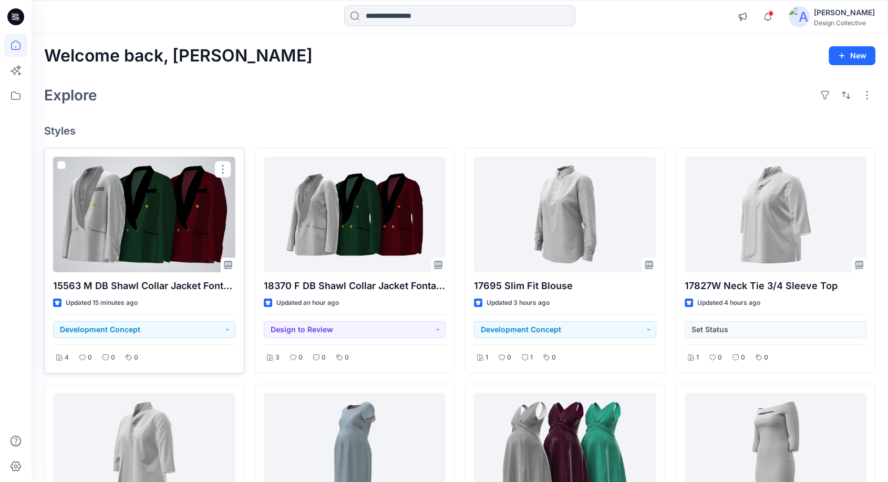
click at [134, 213] on div at bounding box center [144, 215] width 182 height 116
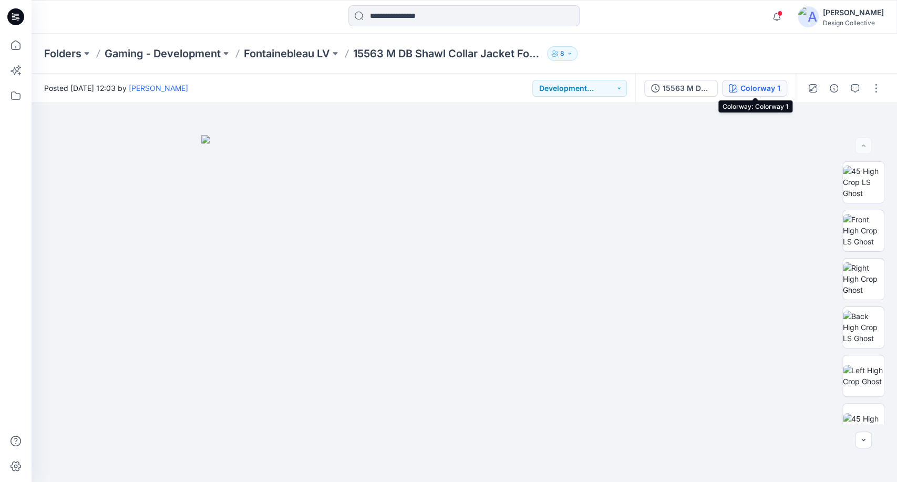
click at [757, 89] on div "Colorway 1" at bounding box center [761, 89] width 40 height 12
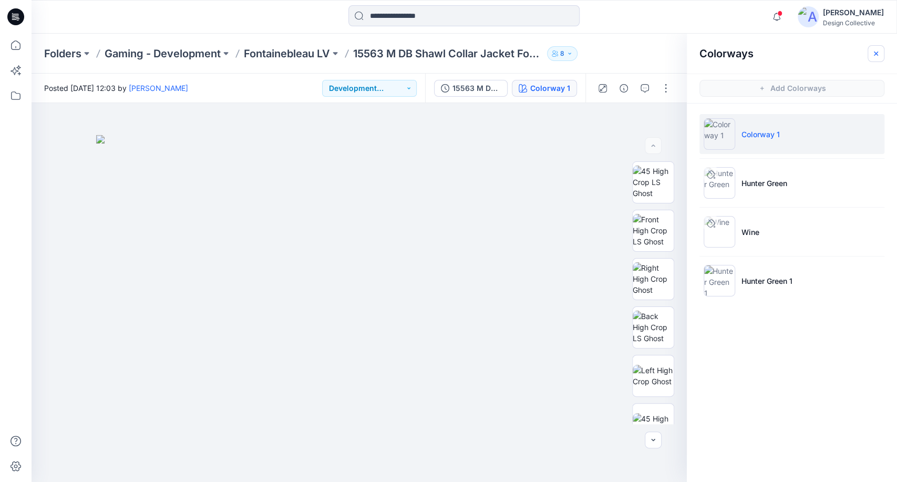
click at [875, 51] on icon "button" at bounding box center [876, 53] width 8 height 8
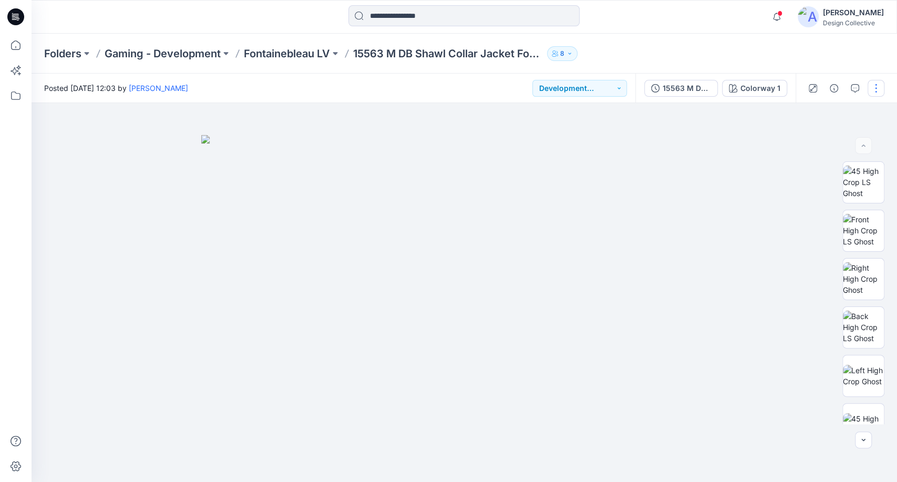
click at [875, 89] on button "button" at bounding box center [876, 88] width 17 height 17
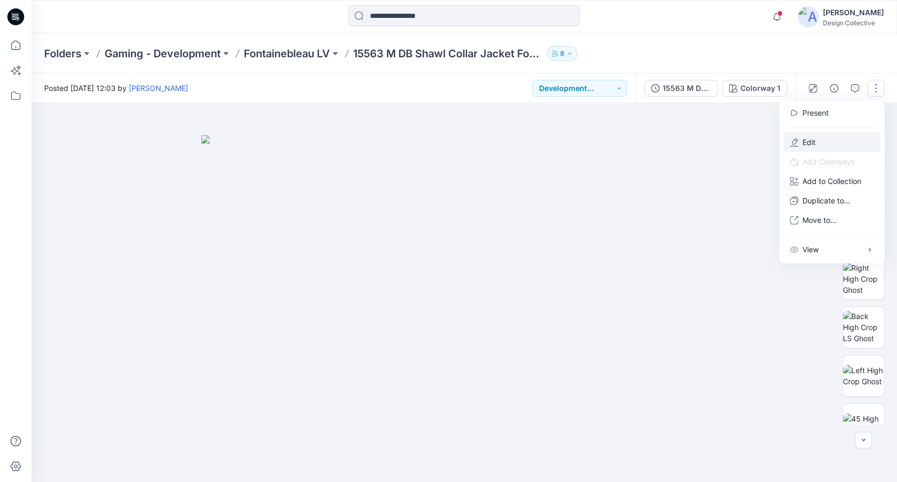
click at [826, 138] on button "Edit" at bounding box center [832, 141] width 97 height 19
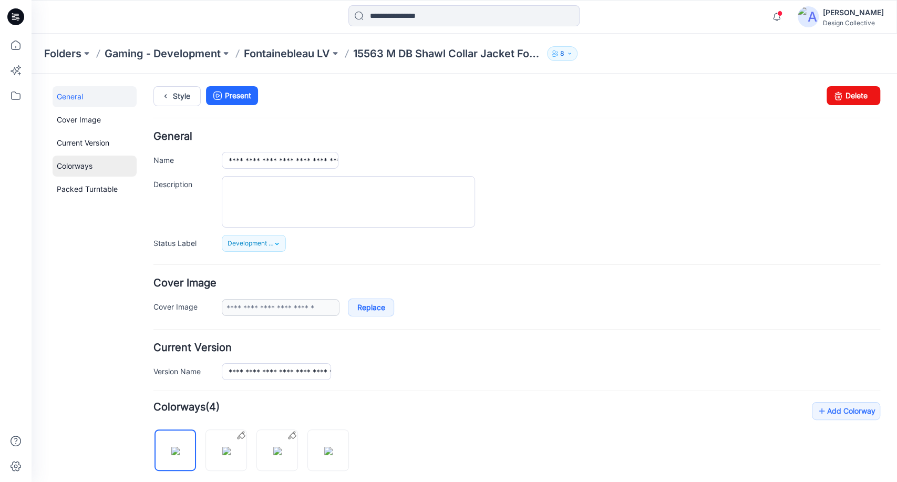
click at [81, 173] on link "Colorways" at bounding box center [95, 166] width 84 height 21
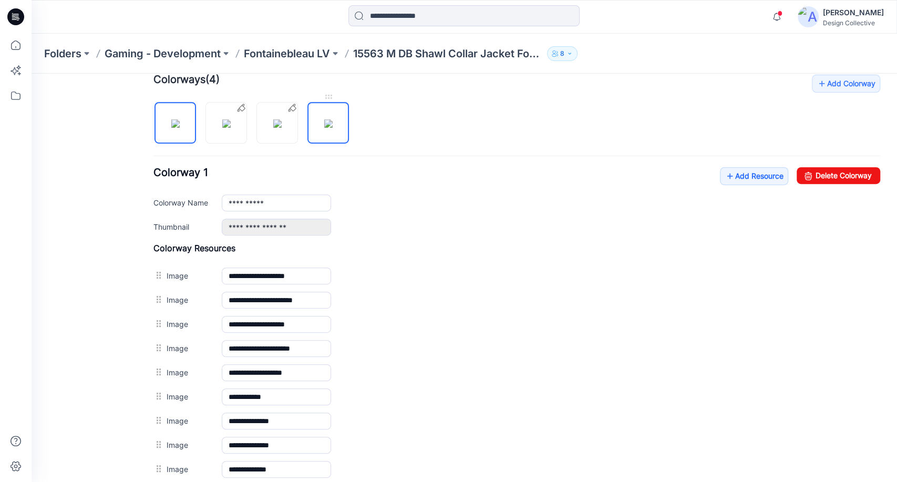
click at [329, 128] on img at bounding box center [328, 123] width 8 height 8
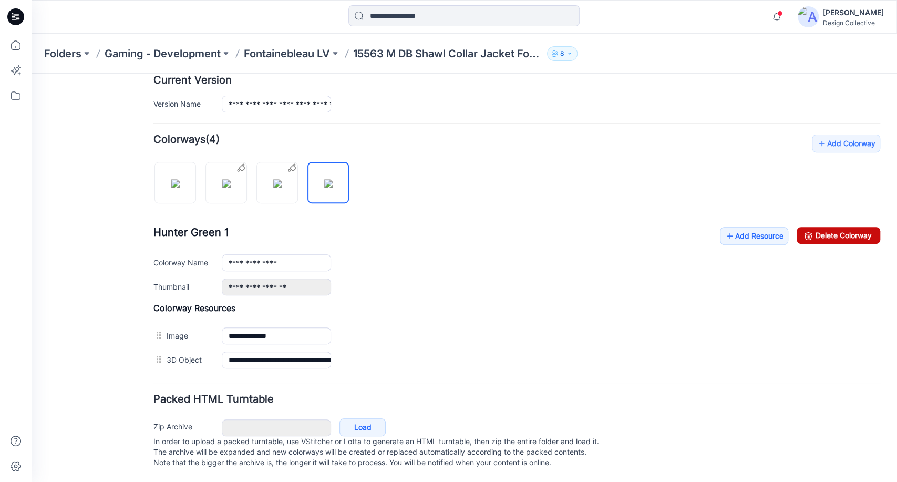
drag, startPoint x: 851, startPoint y: 229, endPoint x: 532, endPoint y: 135, distance: 331.5
click at [851, 229] on link "Delete Colorway" at bounding box center [839, 235] width 84 height 17
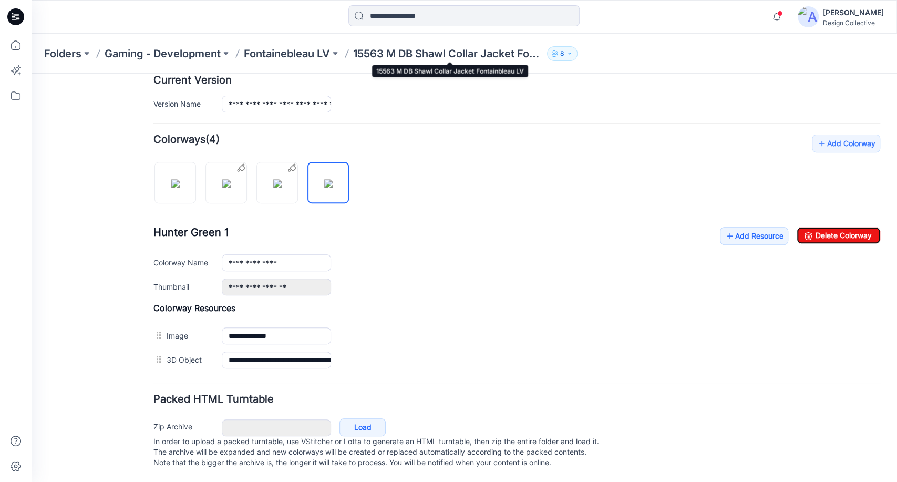
type input "**********"
